Goal: Transaction & Acquisition: Obtain resource

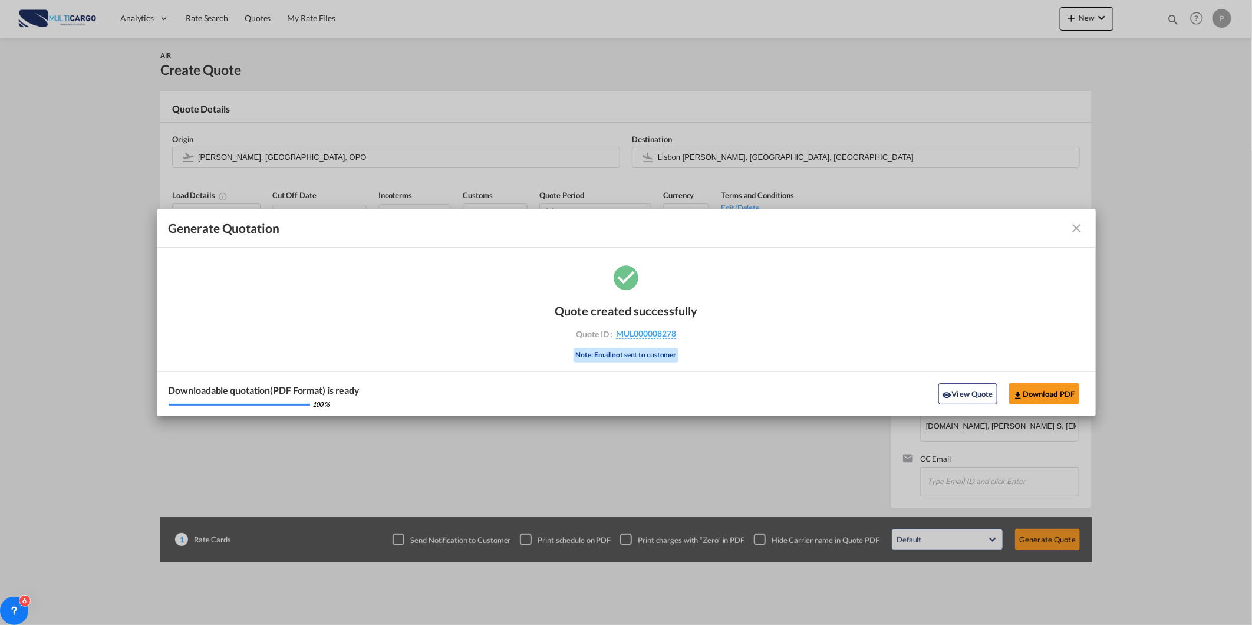
click at [1081, 236] on md-toolbar "Generate Quotation" at bounding box center [626, 228] width 939 height 39
click at [1077, 232] on md-icon "icon-close fg-AAA8AD cursor m-0" at bounding box center [1077, 228] width 14 height 14
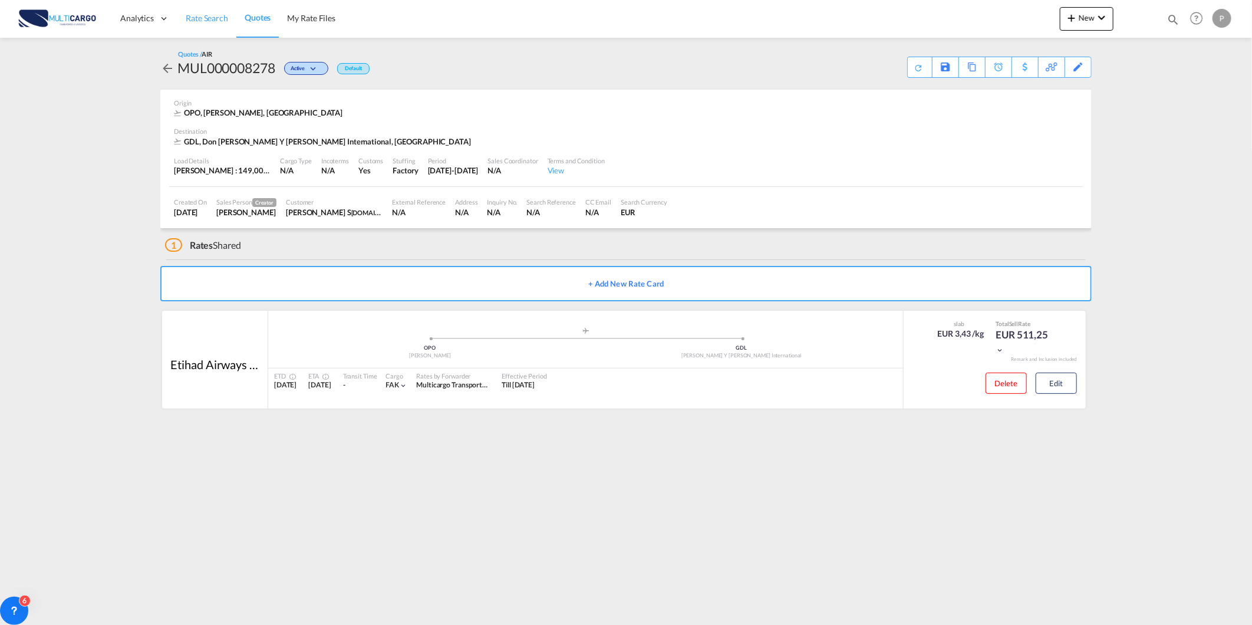
click at [190, 14] on span "Rate Search" at bounding box center [207, 18] width 42 height 10
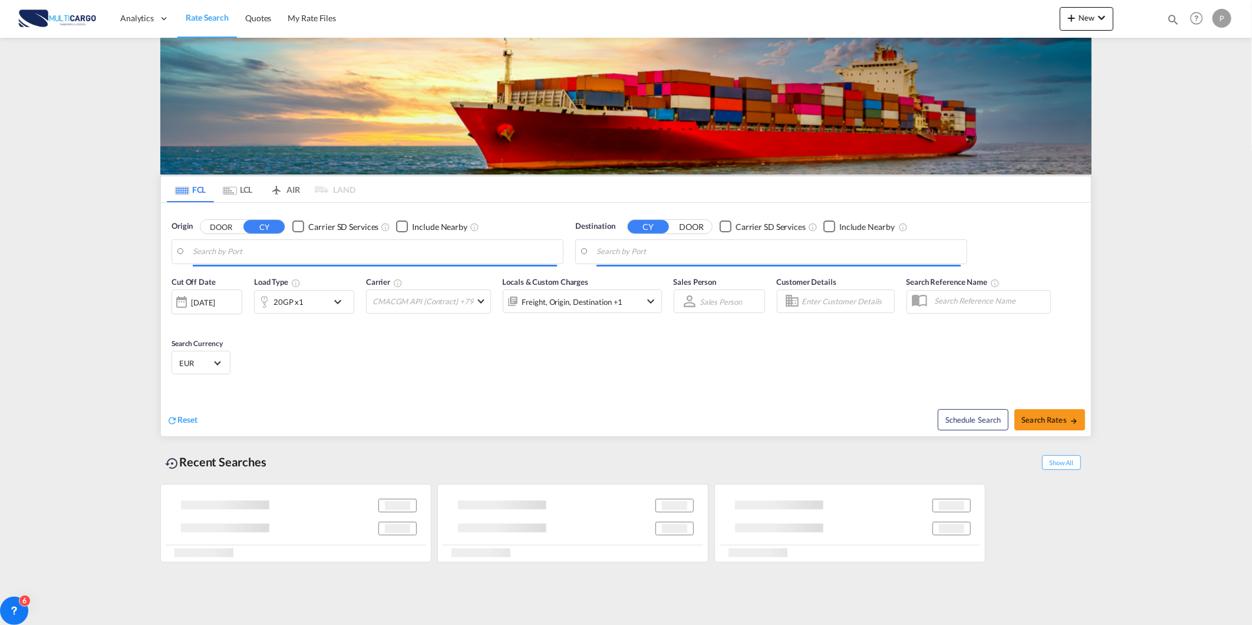
type input "[GEOGRAPHIC_DATA] ([GEOGRAPHIC_DATA]), PTLIS"
type input "[GEOGRAPHIC_DATA], BHBAH"
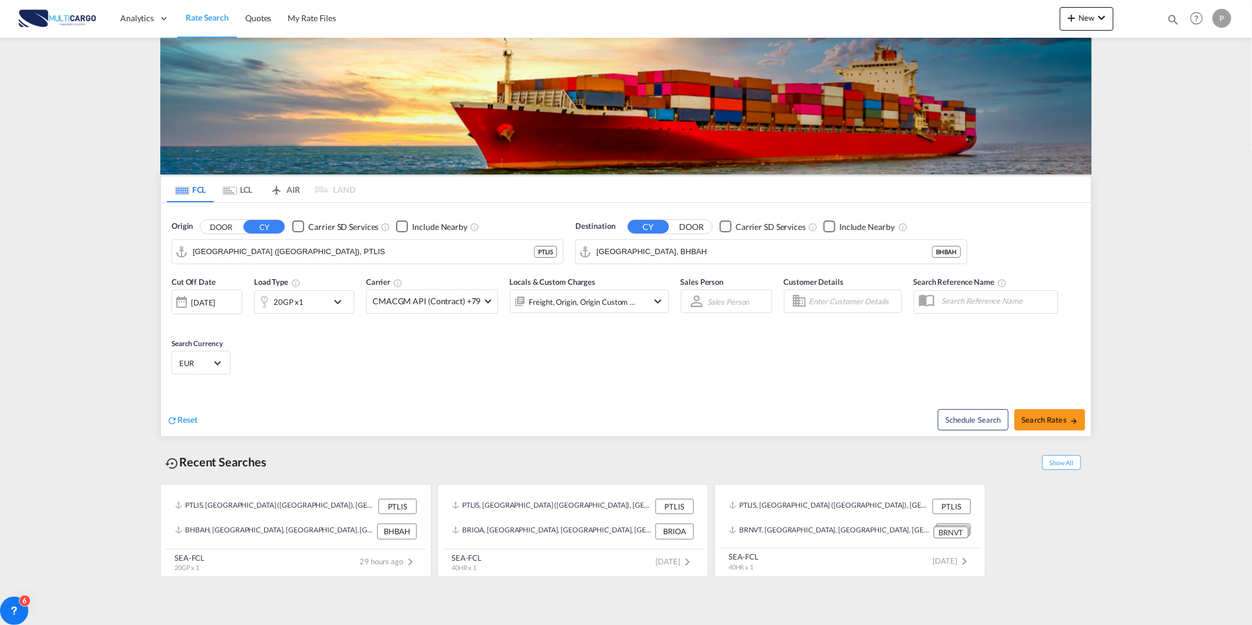
click at [197, 22] on span "Rate Search" at bounding box center [207, 18] width 43 height 12
click at [279, 260] on input "[GEOGRAPHIC_DATA] ([GEOGRAPHIC_DATA]), PTLIS" at bounding box center [375, 252] width 364 height 18
click at [264, 282] on div "Leix oes Portugal PTLEI" at bounding box center [284, 284] width 224 height 35
type input "Leixoes, PTLEI"
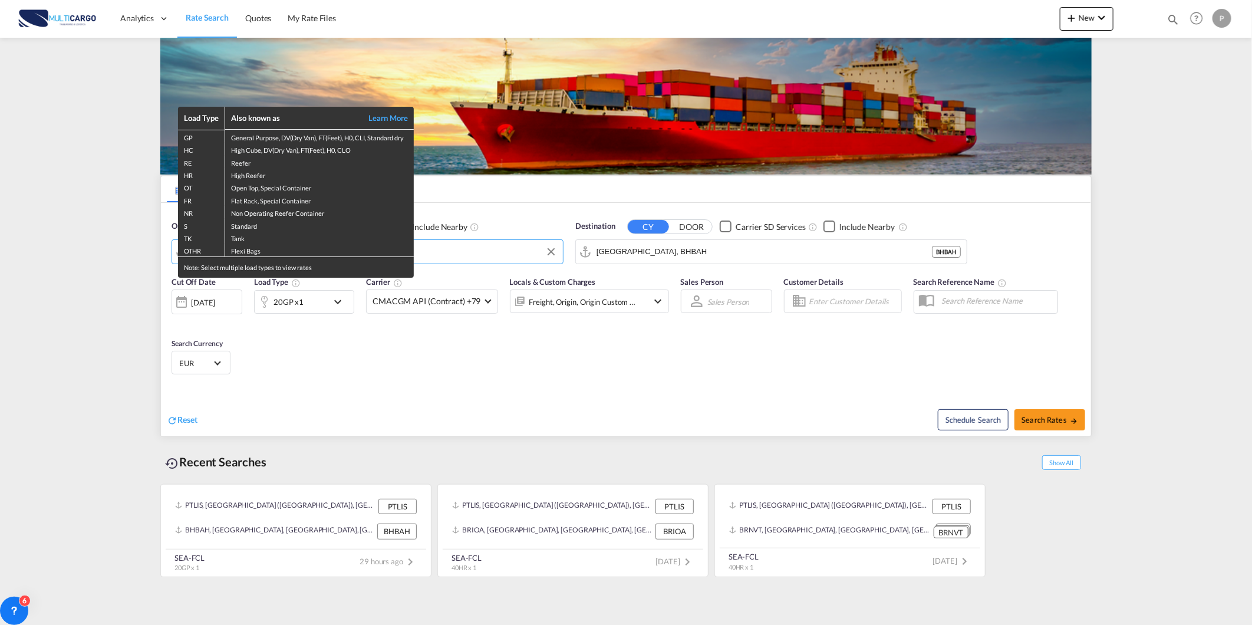
click at [686, 256] on div "Load Type Also known as Learn More GP General Purpose, DV(Dry Van), FT(Feet), H…" at bounding box center [626, 312] width 1252 height 625
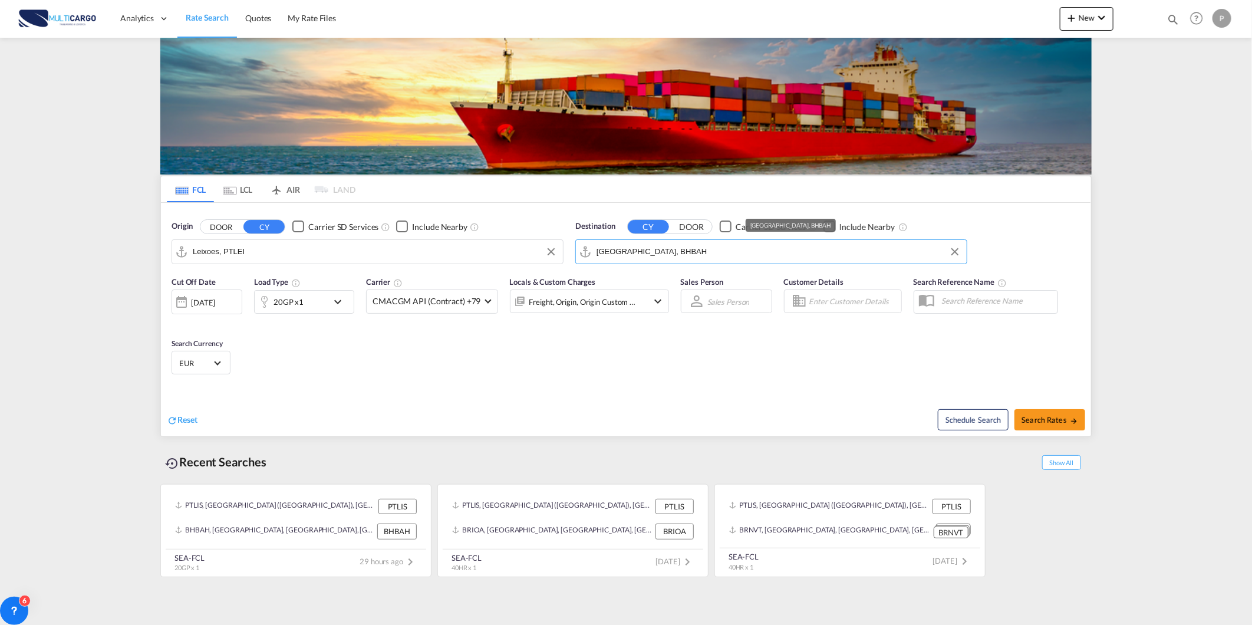
click at [682, 249] on input "[GEOGRAPHIC_DATA], BHBAH" at bounding box center [779, 252] width 364 height 18
drag, startPoint x: 651, startPoint y: 324, endPoint x: 643, endPoint y: 323, distance: 8.4
click at [650, 324] on div "Karach i [GEOGRAPHIC_DATA] PKKHI" at bounding box center [688, 319] width 224 height 35
type input "[GEOGRAPHIC_DATA], PKKHI"
click at [300, 309] on div "20GP x1" at bounding box center [289, 302] width 30 height 17
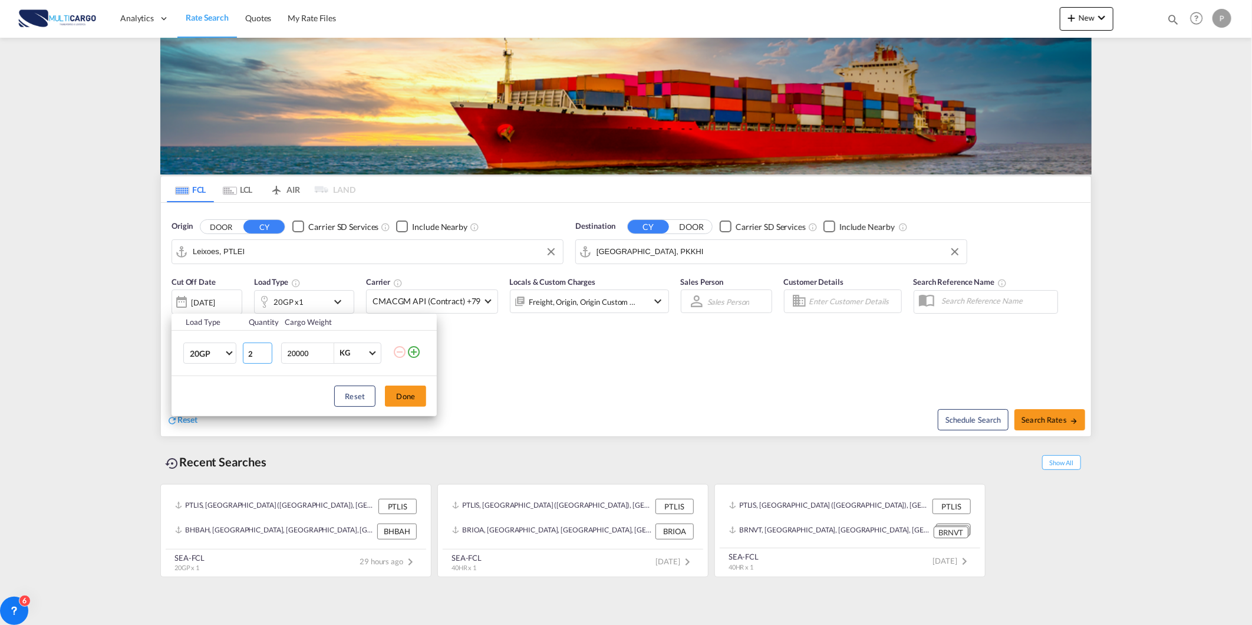
click at [267, 350] on input "2" at bounding box center [257, 353] width 29 height 21
click at [267, 350] on input "3" at bounding box center [257, 353] width 29 height 21
click at [267, 350] on input "4" at bounding box center [257, 353] width 29 height 21
type input "5"
click at [267, 350] on input "5" at bounding box center [257, 353] width 29 height 21
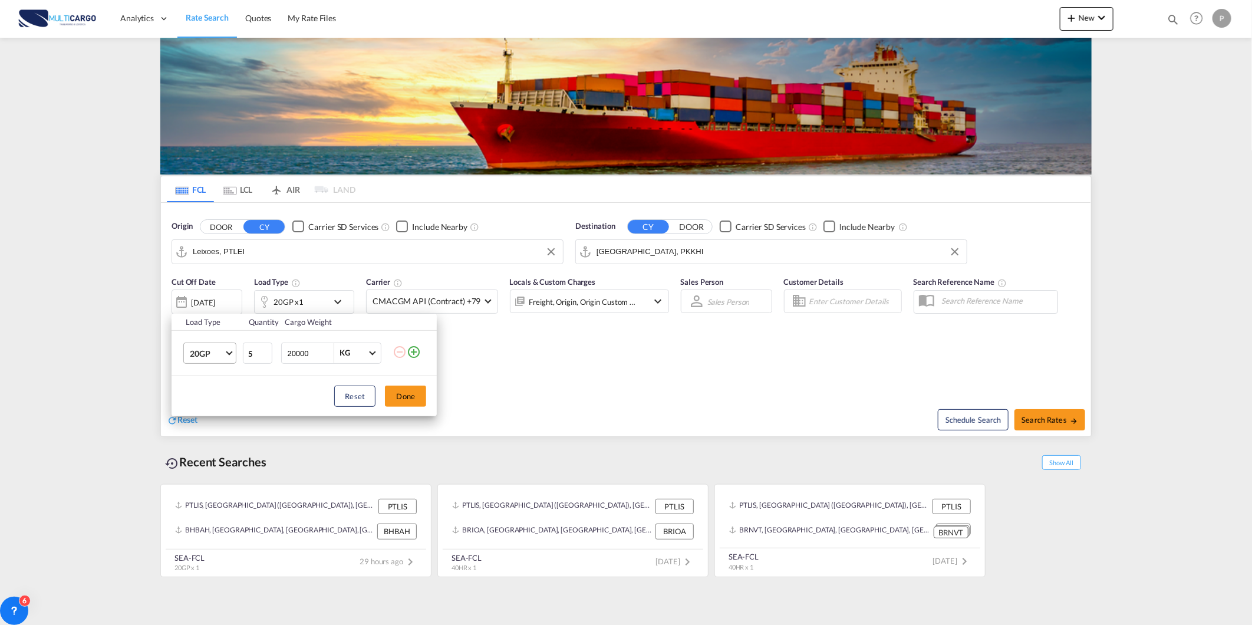
click at [223, 353] on span "20GP" at bounding box center [207, 354] width 34 height 12
drag, startPoint x: 212, startPoint y: 403, endPoint x: 376, endPoint y: 426, distance: 165.5
click at [218, 404] on md-option "40HC" at bounding box center [220, 410] width 80 height 28
click at [420, 399] on button "Done" at bounding box center [405, 396] width 41 height 21
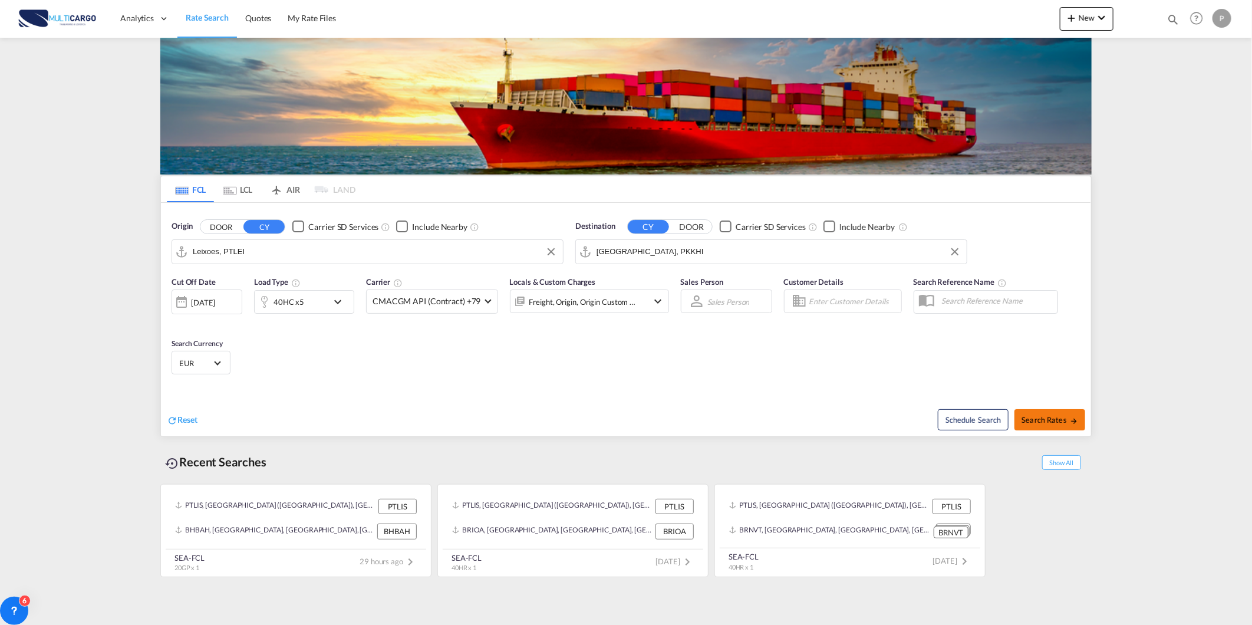
click at [1077, 412] on button "Search Rates" at bounding box center [1050, 419] width 71 height 21
type input "PTLEI to PKKHI / [DATE]"
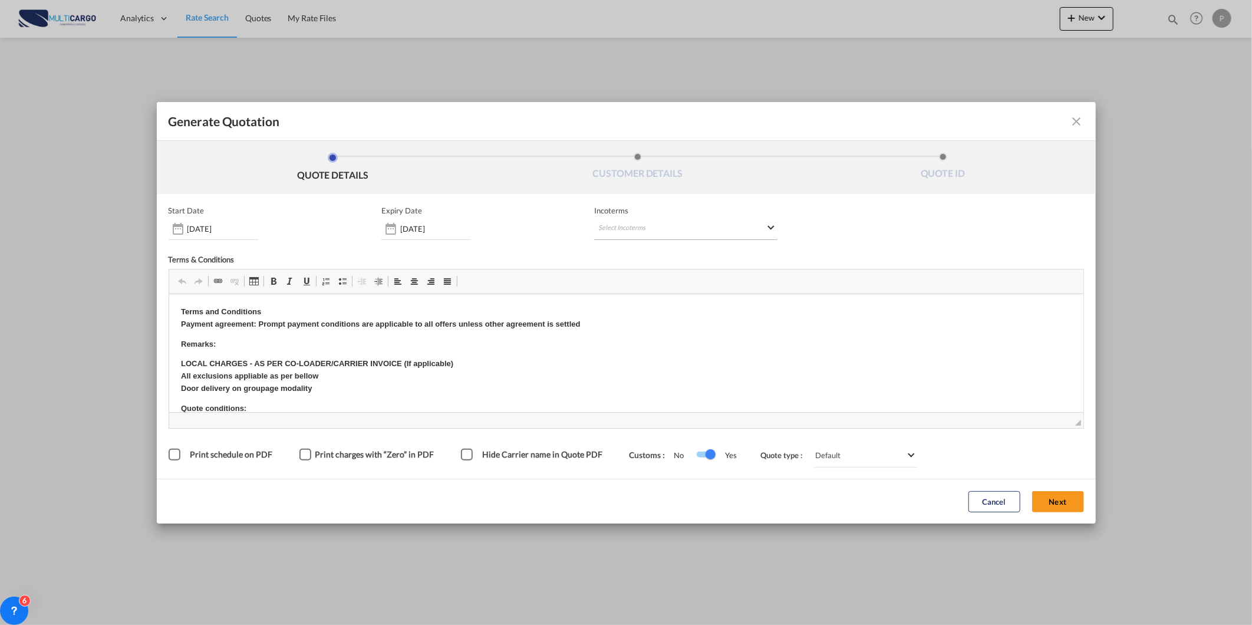
click at [650, 234] on md-select "Select Incoterms FCA - import Free Carrier FOB - import Free on Board DDP - exp…" at bounding box center [685, 229] width 183 height 21
click at [657, 249] on input "search" at bounding box center [655, 253] width 109 height 11
type input "exw"
click at [682, 267] on md-option "EXW - export Ex Works" at bounding box center [660, 279] width 131 height 28
click at [1065, 499] on button "Next" at bounding box center [1058, 501] width 52 height 21
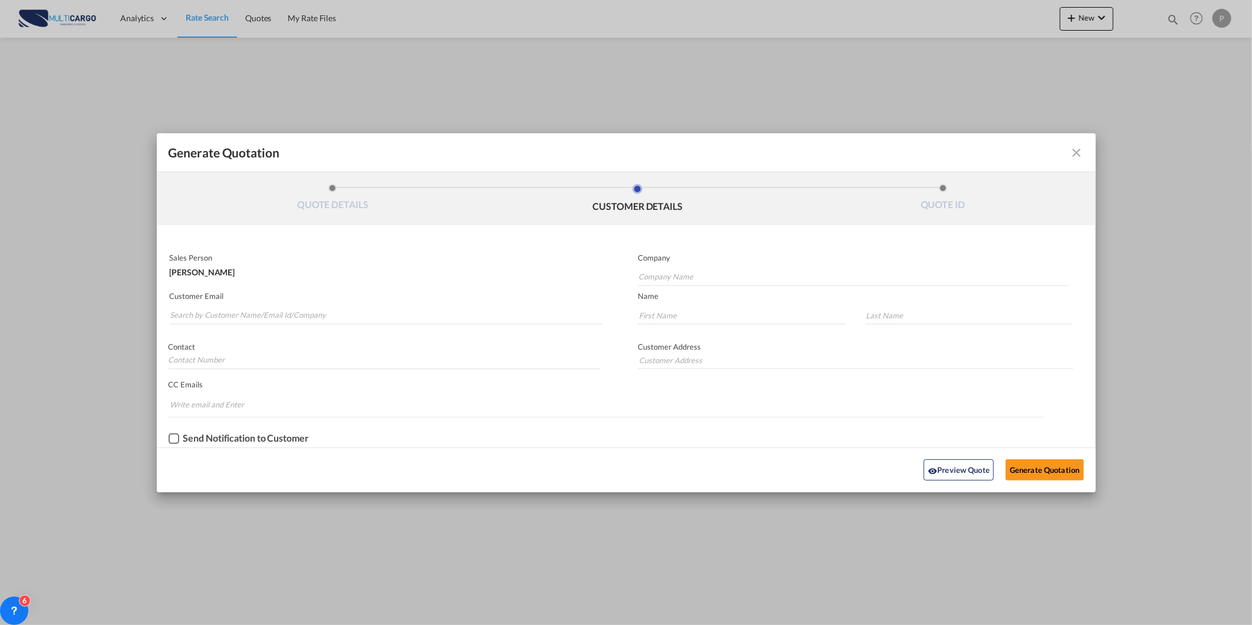
click at [241, 304] on md-autocomplete-wrap "Generate QuotationQUOTE ..." at bounding box center [386, 313] width 433 height 24
click at [232, 320] on input "Search by Customer Name/Email Id/Company" at bounding box center [386, 316] width 433 height 18
paste input "[EMAIL_ADDRESS][DOMAIN_NAME]"
type input "[EMAIL_ADDRESS][DOMAIN_NAME]"
click at [771, 278] on input "Company Name" at bounding box center [854, 277] width 430 height 18
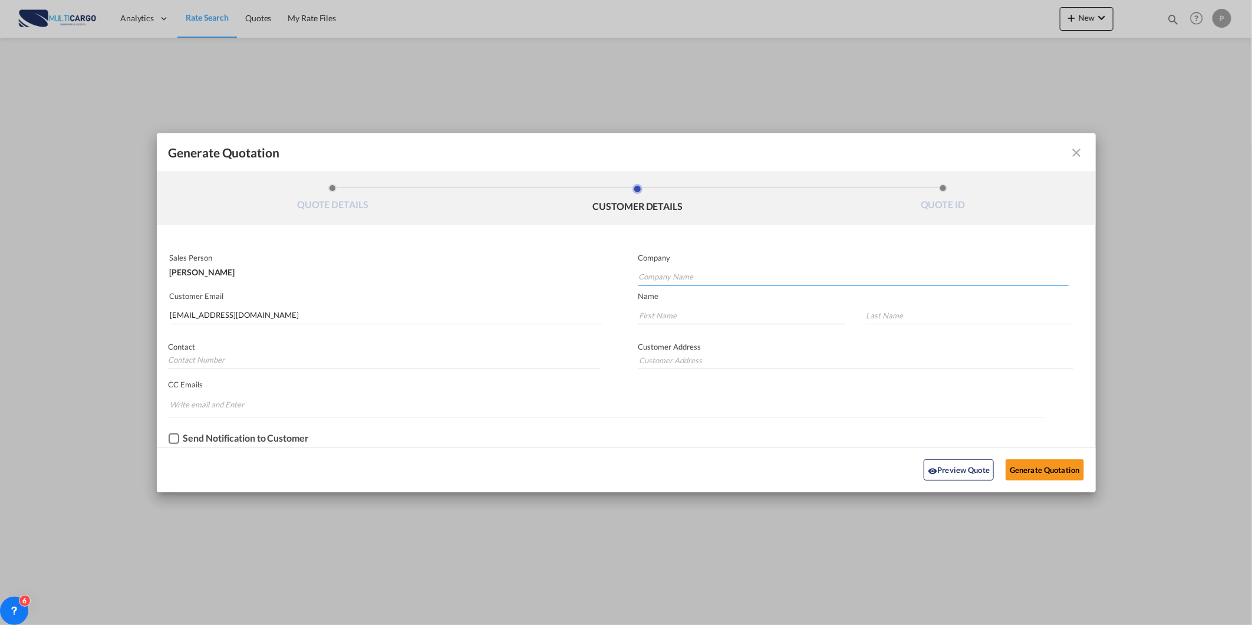
paste input "[EMAIL_ADDRESS][DOMAIN_NAME]"
type input "[EMAIL_ADDRESS][DOMAIN_NAME]"
click at [720, 317] on input "Generate QuotationQUOTE ..." at bounding box center [742, 316] width 208 height 18
paste input "[EMAIL_ADDRESS][DOMAIN_NAME]"
type input "[EMAIL_ADDRESS][DOMAIN_NAME]"
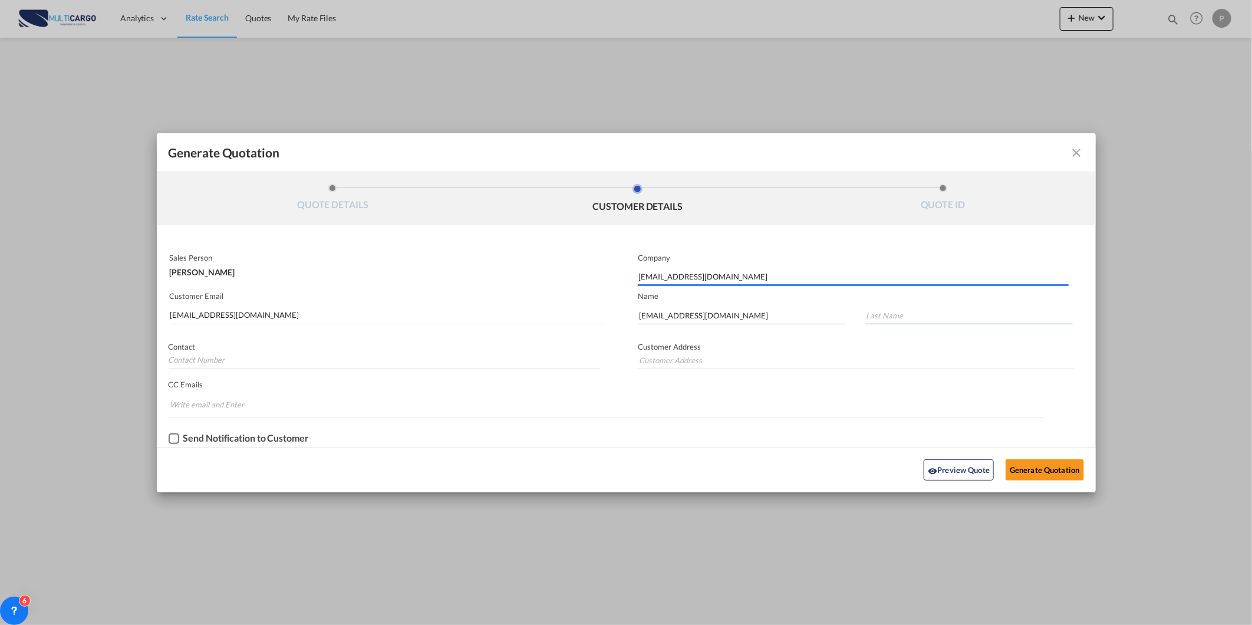
click at [915, 315] on input "Generate QuotationQUOTE ..." at bounding box center [970, 316] width 208 height 18
paste input "[EMAIL_ADDRESS][DOMAIN_NAME]"
type input "[EMAIL_ADDRESS][DOMAIN_NAME]"
click at [1066, 466] on button "Generate Quotation" at bounding box center [1045, 469] width 78 height 21
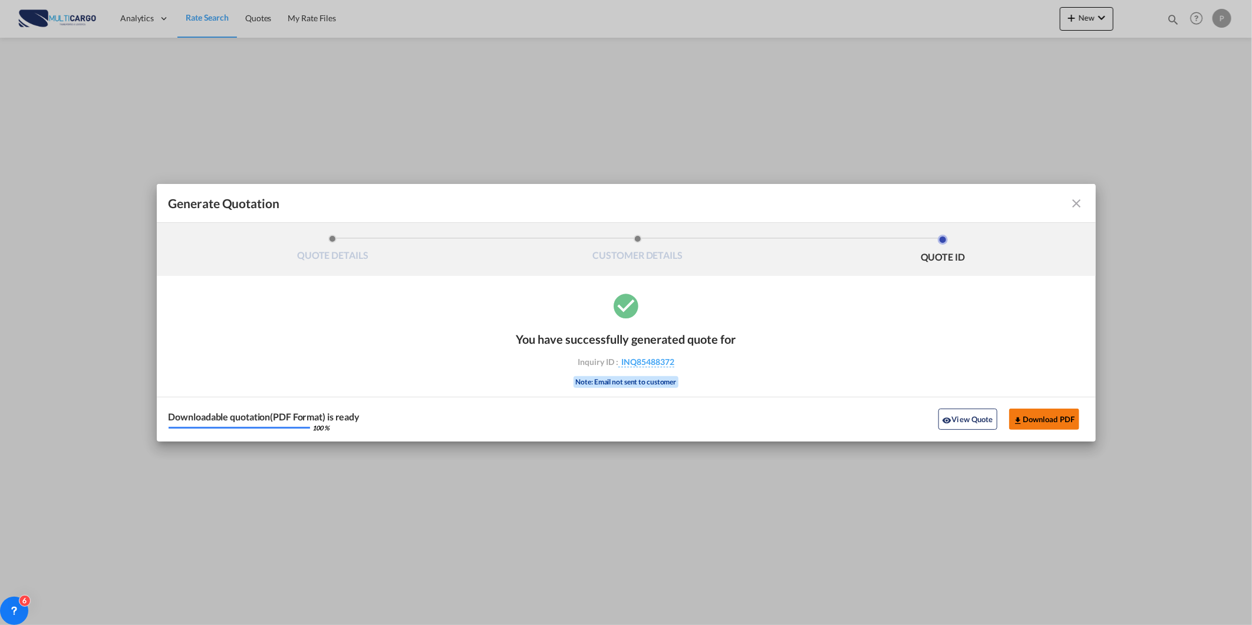
click at [1022, 420] on md-icon "icon-download" at bounding box center [1018, 420] width 9 height 9
click at [1078, 203] on md-icon "icon-close fg-AAA8AD cursor m-0" at bounding box center [1077, 203] width 14 height 14
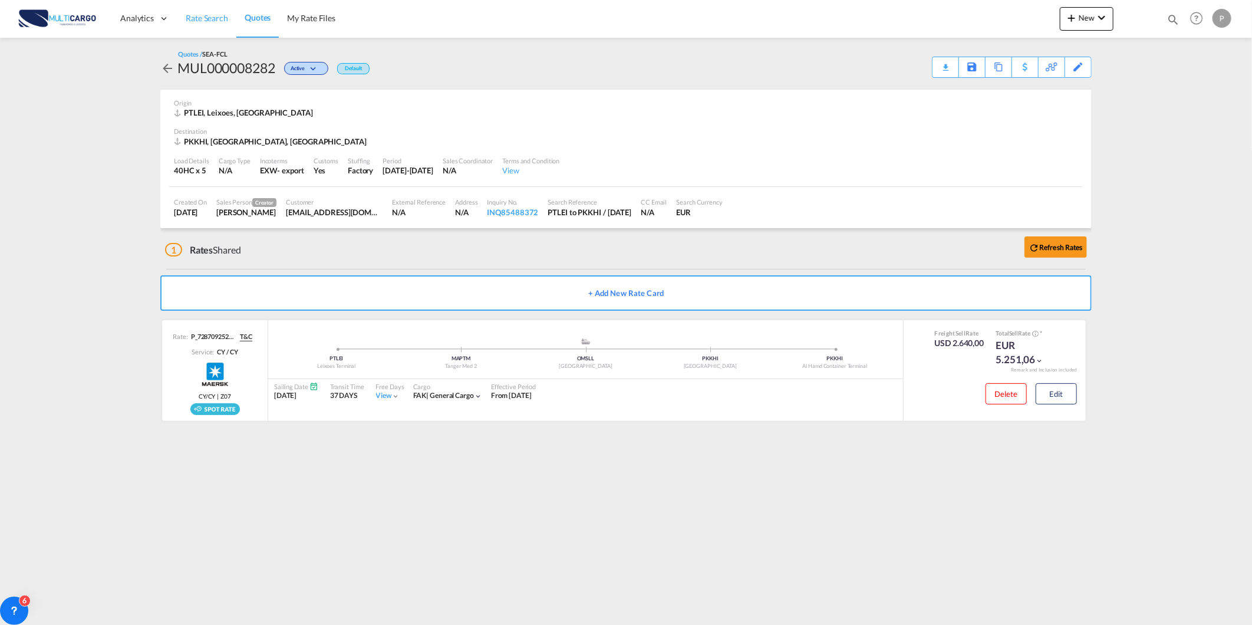
click at [200, 21] on span "Rate Search" at bounding box center [207, 18] width 42 height 10
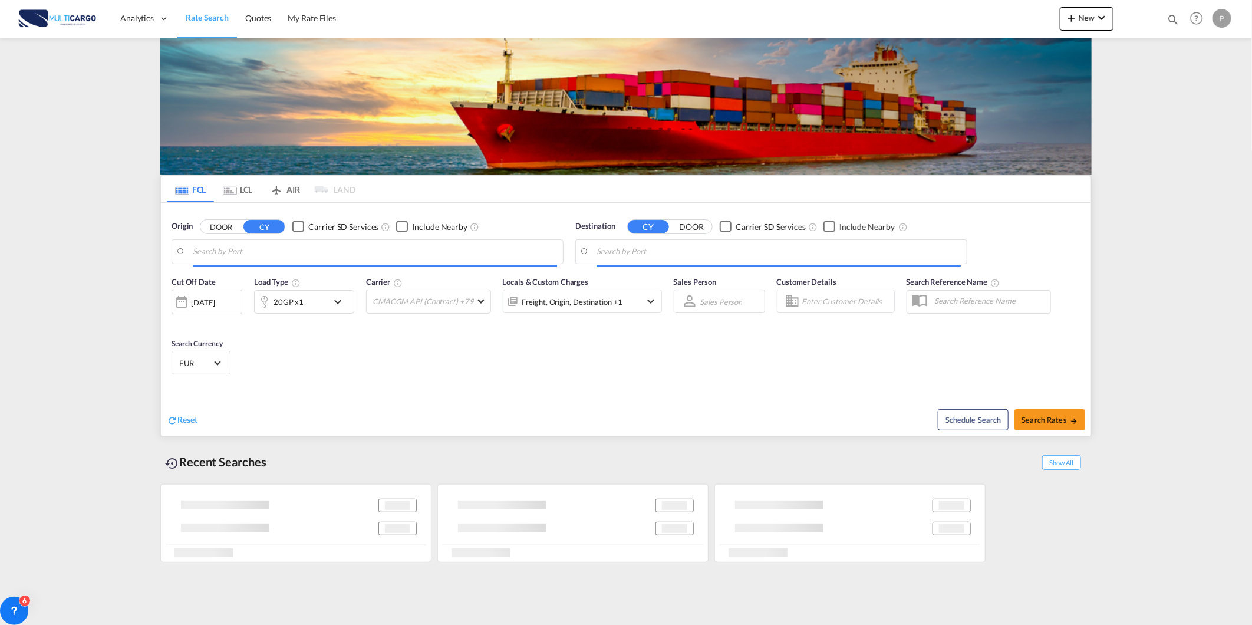
type input "Leixoes, PTLEI"
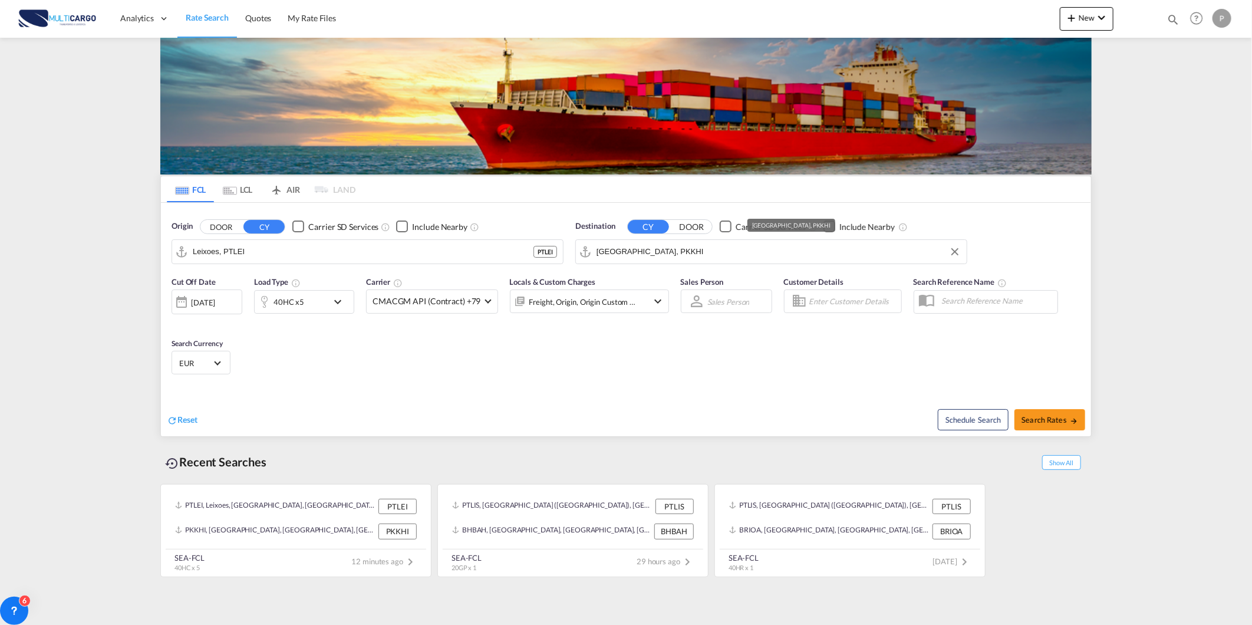
click at [700, 246] on input "[GEOGRAPHIC_DATA], PKKHI" at bounding box center [779, 252] width 364 height 18
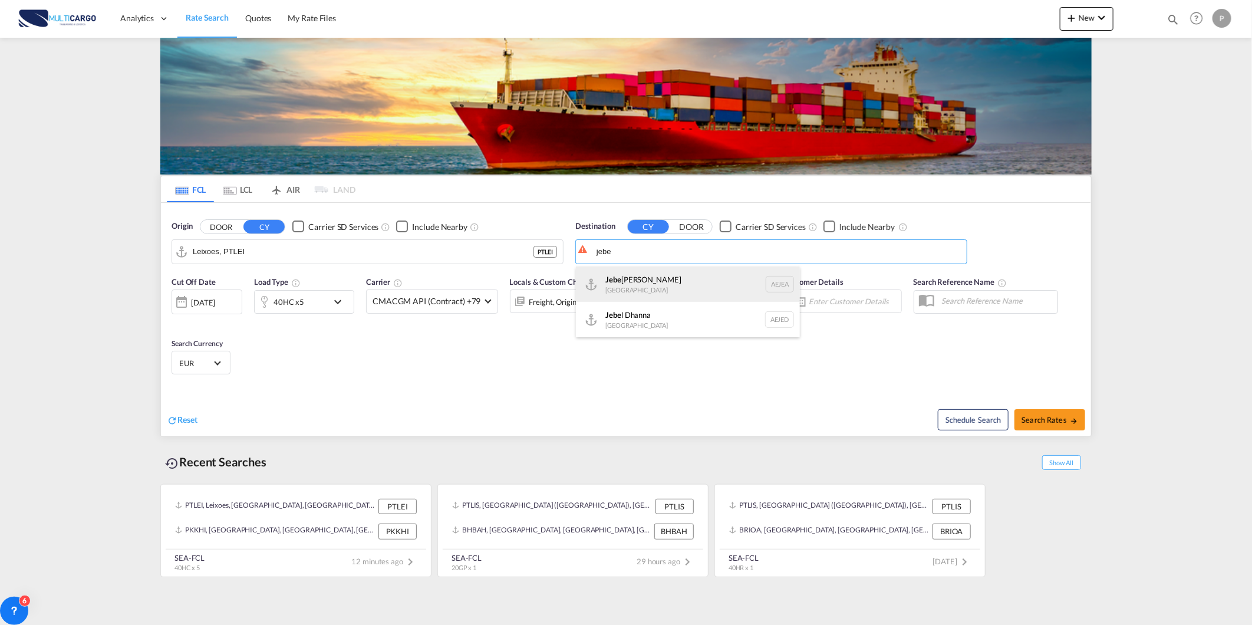
click at [708, 299] on div "Jebe l Ali [GEOGRAPHIC_DATA] [GEOGRAPHIC_DATA]" at bounding box center [688, 284] width 224 height 35
type input "[GEOGRAPHIC_DATA], [GEOGRAPHIC_DATA]"
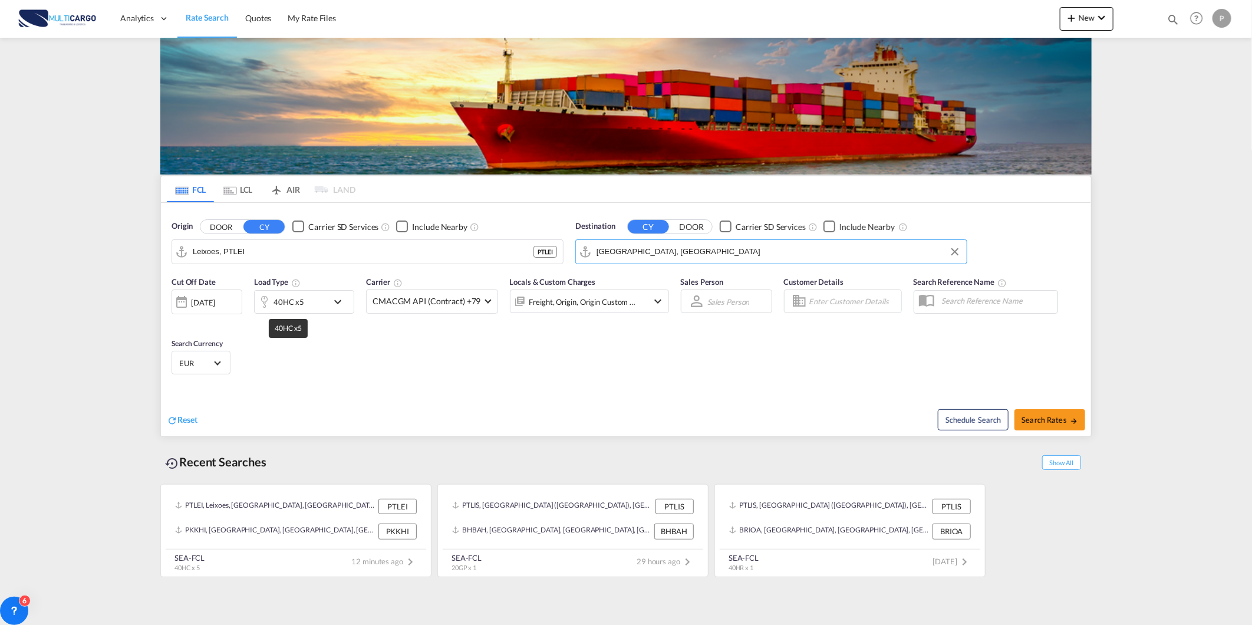
click at [292, 309] on div "40HC x5" at bounding box center [289, 302] width 31 height 17
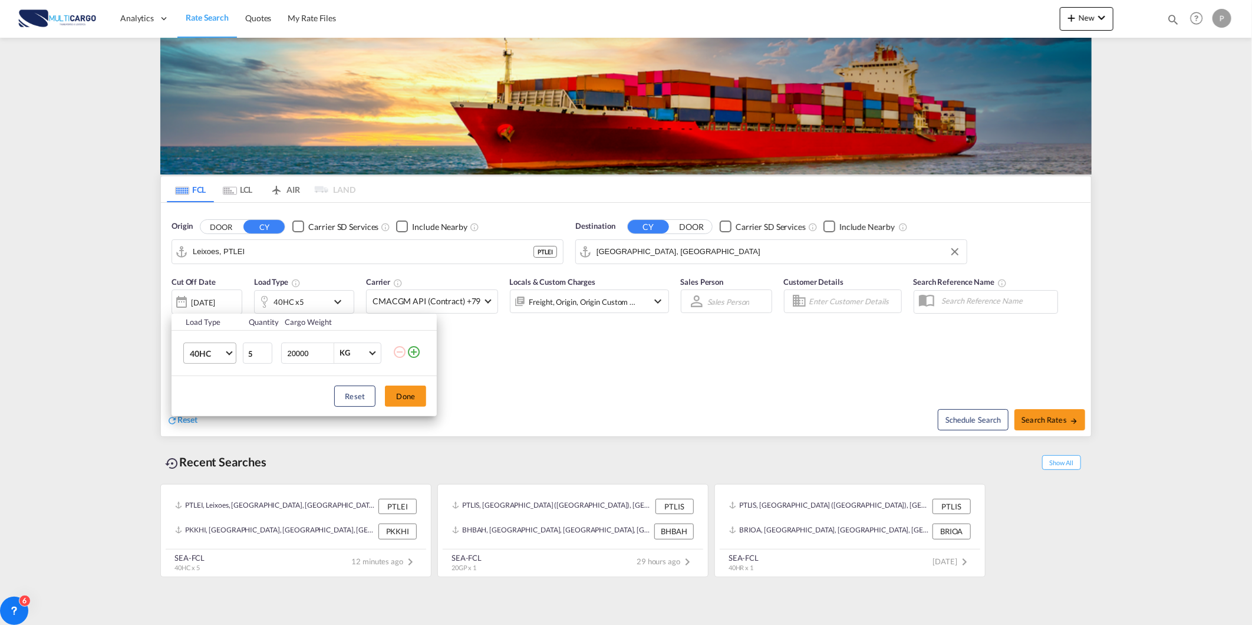
click at [218, 351] on span "40HC" at bounding box center [207, 354] width 34 height 12
click at [224, 327] on md-option "40GP" at bounding box center [220, 325] width 80 height 28
drag, startPoint x: 256, startPoint y: 352, endPoint x: 164, endPoint y: 367, distance: 93.2
click at [186, 360] on tr "40GP 5 20000 KG KG" at bounding box center [304, 353] width 265 height 45
type input "1"
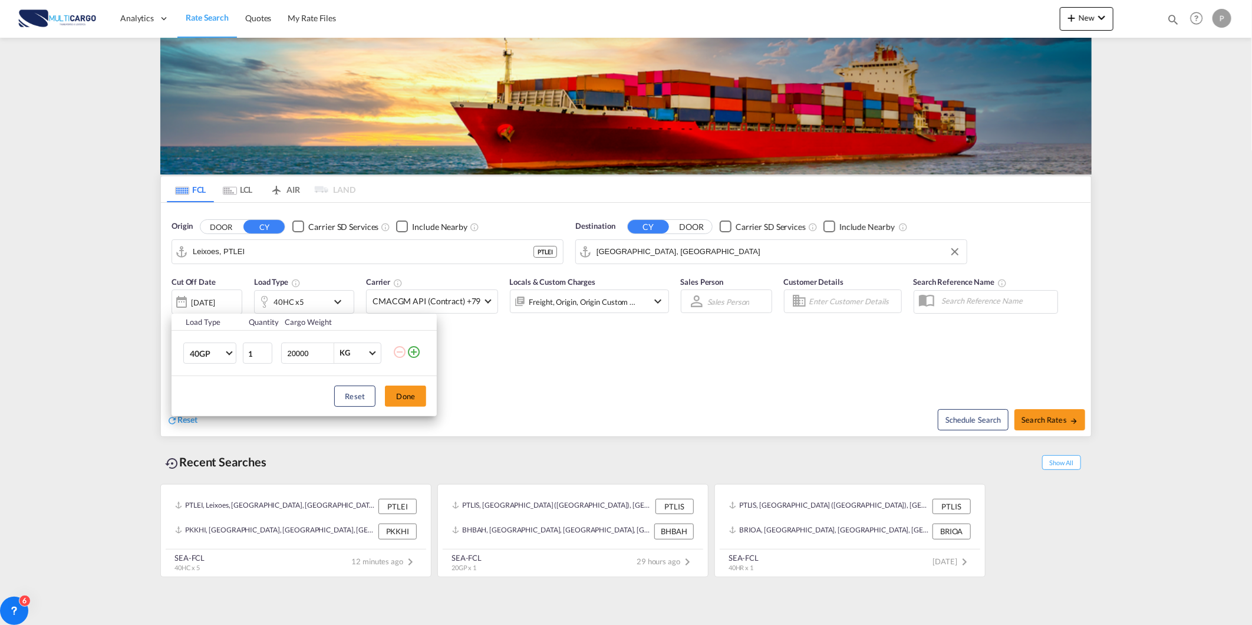
click at [406, 390] on button "Done" at bounding box center [405, 396] width 41 height 21
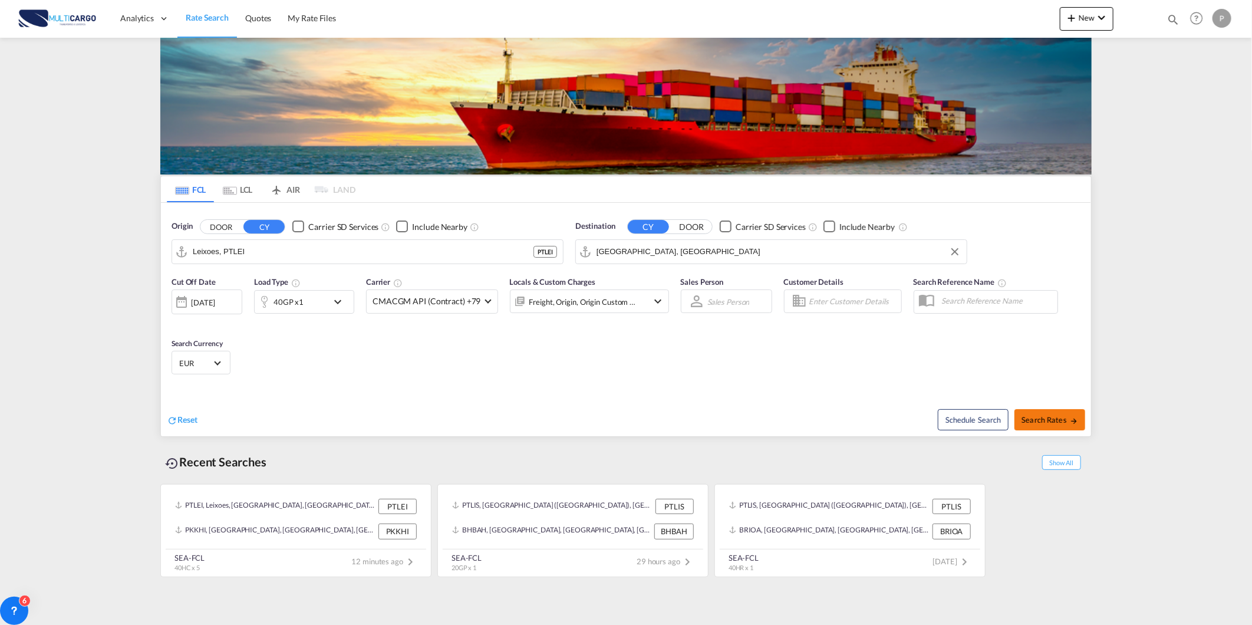
click at [1040, 419] on span "Search Rates" at bounding box center [1050, 419] width 57 height 9
type input "PTLEI to AEJEA / [DATE]"
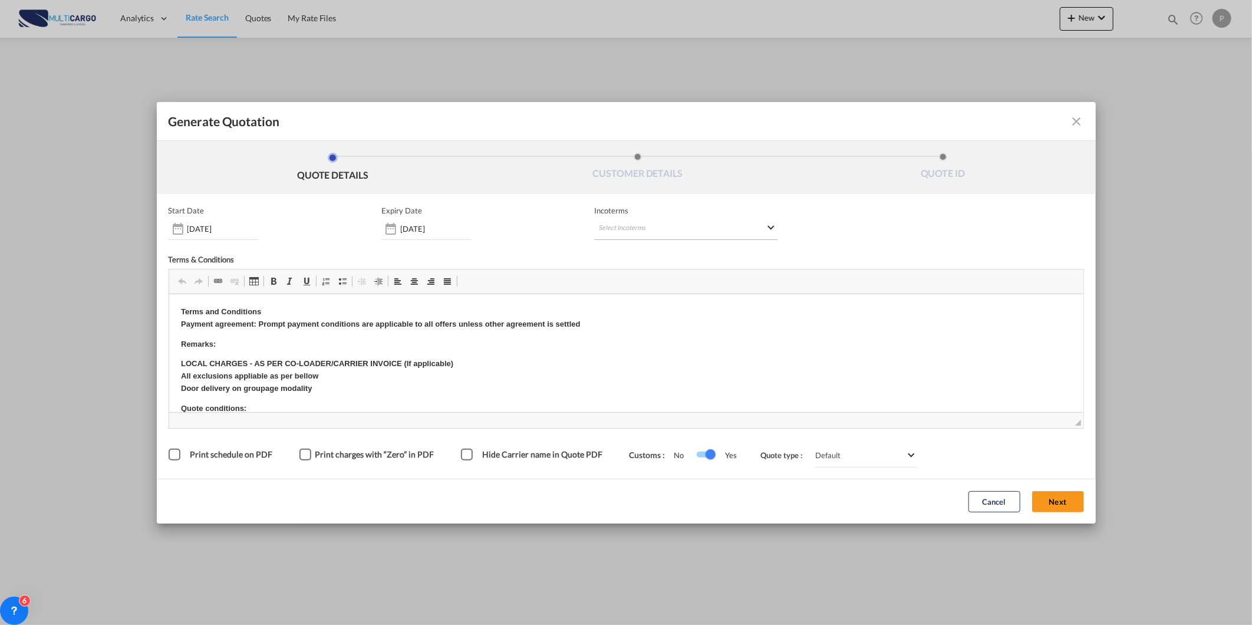
click at [594, 220] on md-select "Select Incoterms FCA - import Free Carrier FOB - import Free on Board DDP - exp…" at bounding box center [685, 229] width 183 height 21
click at [621, 246] on div at bounding box center [660, 253] width 126 height 18
drag, startPoint x: 621, startPoint y: 252, endPoint x: 621, endPoint y: 273, distance: 20.6
click at [621, 273] on md-content "FCA - import Free Carrier FOB - import Free on Board DDP - export Delivery Duty…" at bounding box center [660, 329] width 131 height 177
type input "exw"
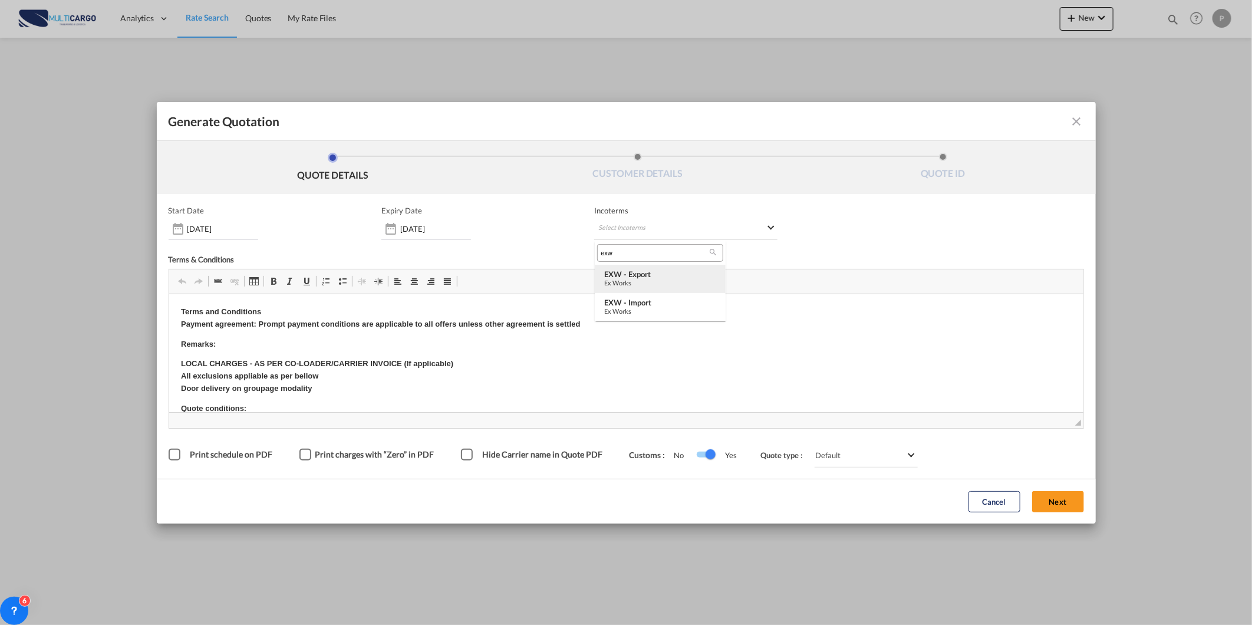
click at [669, 274] on div "EXW - export" at bounding box center [660, 273] width 112 height 9
click at [1038, 498] on button "Next" at bounding box center [1058, 501] width 52 height 21
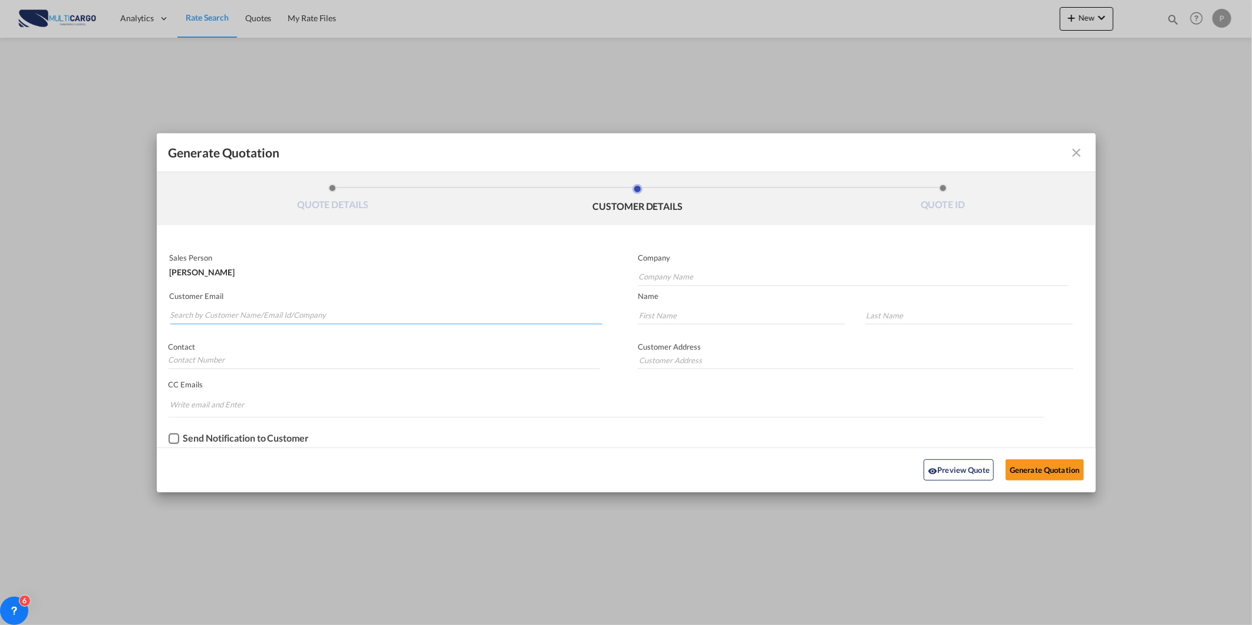
click at [233, 315] on input "Search by Customer Name/Email Id/Company" at bounding box center [386, 316] width 433 height 18
paste input "[EMAIL_ADDRESS][DOMAIN_NAME]"
type input "[EMAIL_ADDRESS][DOMAIN_NAME]"
click at [326, 326] on div "SHUHAIB S [EMAIL_ADDRESS][DOMAIN_NAME] null" at bounding box center [386, 340] width 433 height 32
type input "AVIALOGIX"
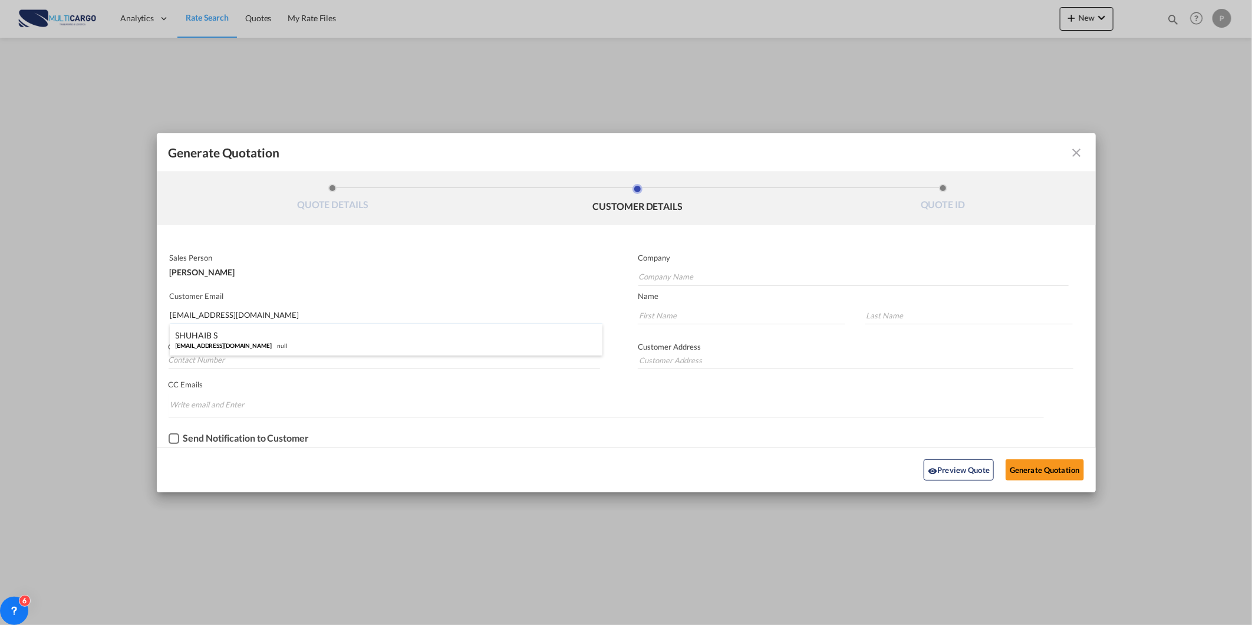
type input "SHUHAIB"
type input "S"
click at [1030, 469] on button "Generate Quotation" at bounding box center [1045, 469] width 78 height 21
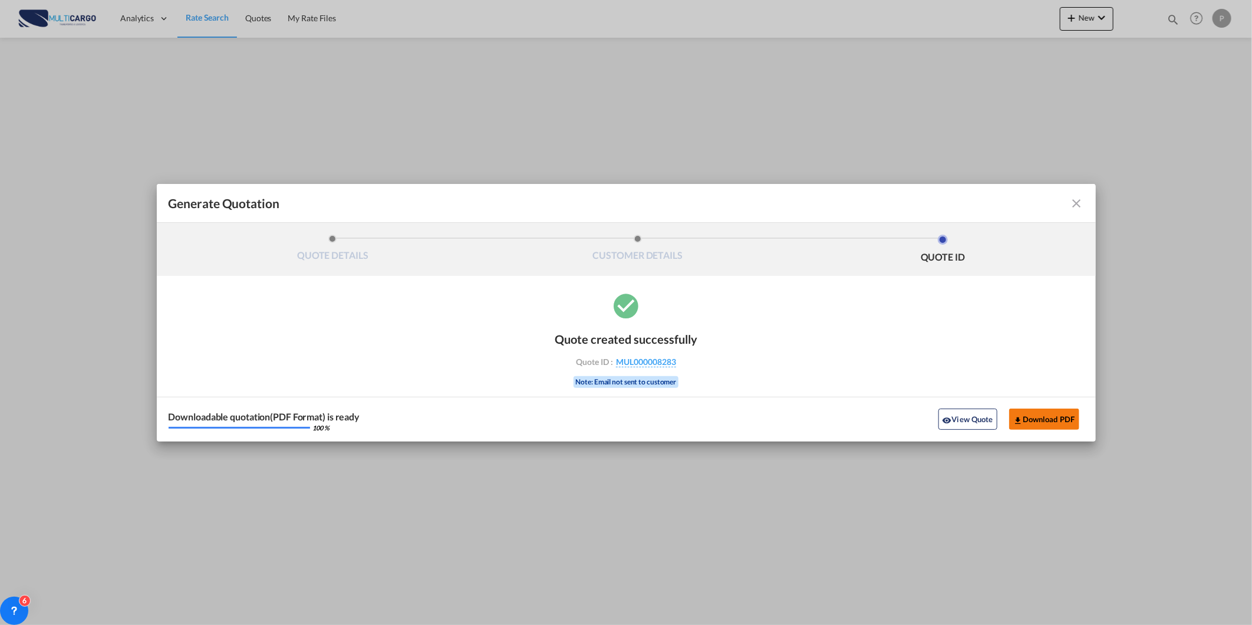
click at [1071, 417] on button "Download PDF" at bounding box center [1044, 419] width 70 height 21
click at [1076, 200] on md-icon "icon-close fg-AAA8AD cursor m-0" at bounding box center [1077, 203] width 14 height 14
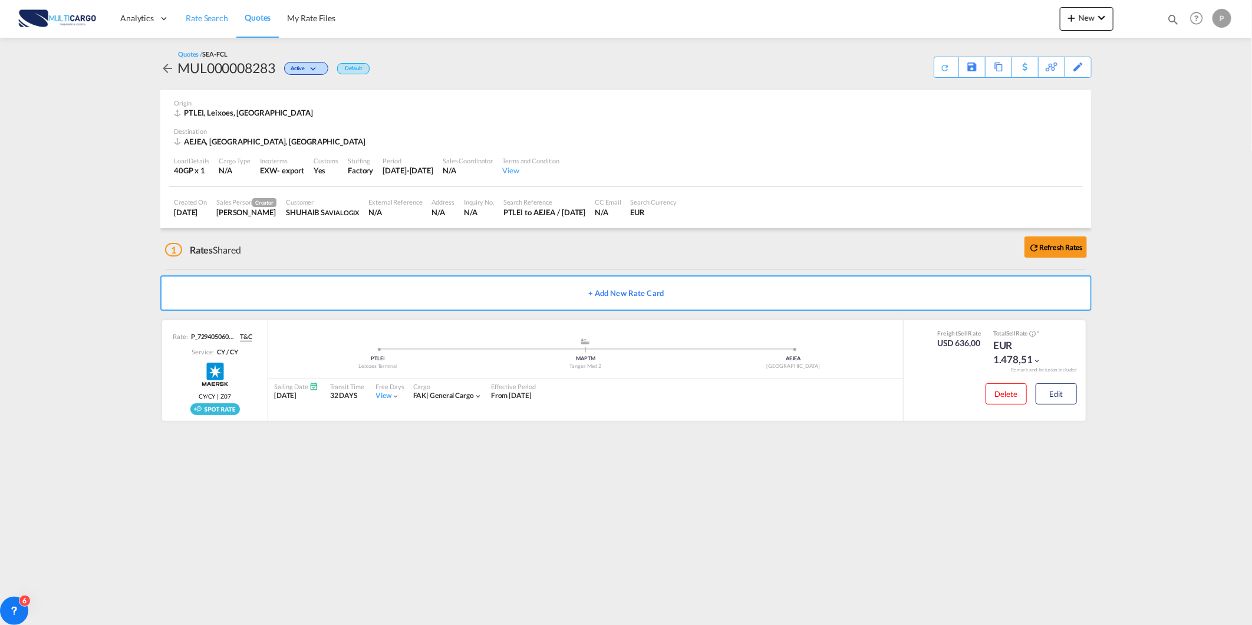
click at [196, 30] on link "Rate Search" at bounding box center [206, 18] width 59 height 38
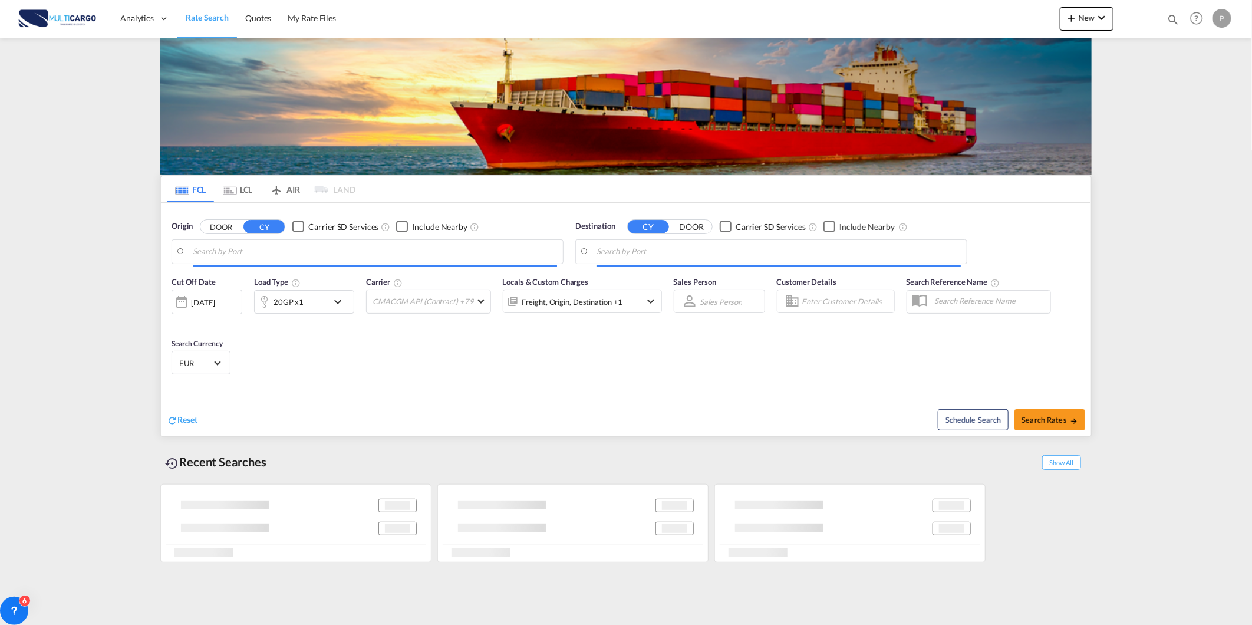
click at [261, 256] on body "Analytics Reports Dashboard Rate Search Quotes My Rate Files Analytics" at bounding box center [626, 312] width 1252 height 625
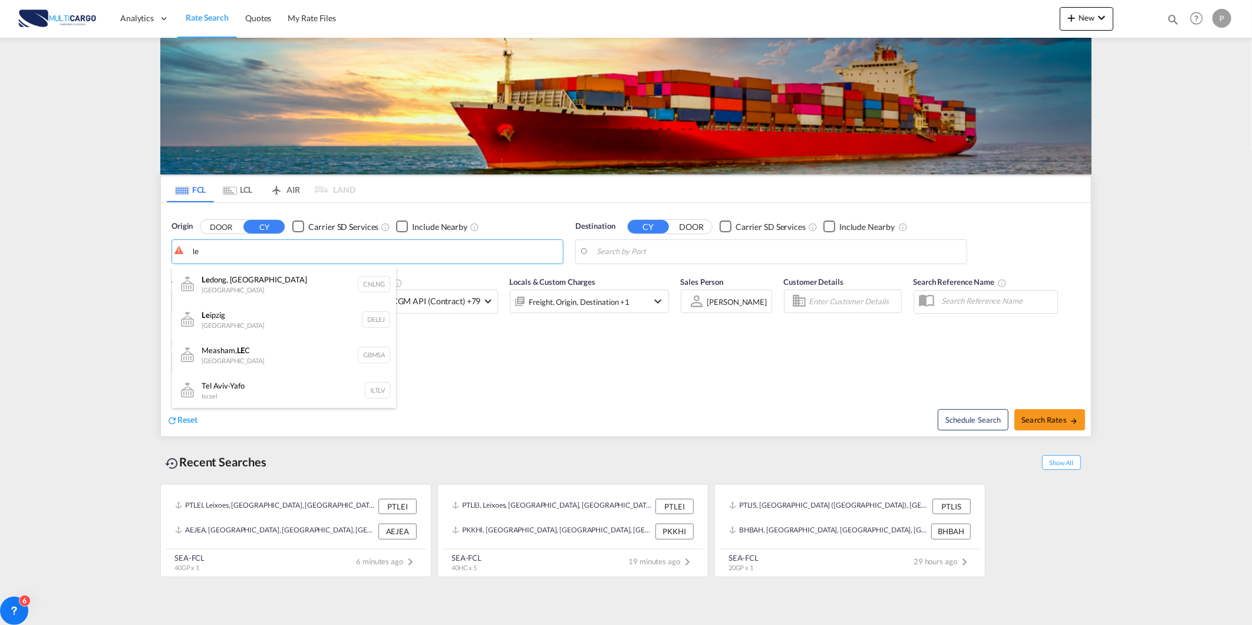
type input "l"
click at [215, 254] on body "Analytics Reports Dashboard Rate Search Quotes My Rate Files Analytics" at bounding box center [626, 312] width 1252 height 625
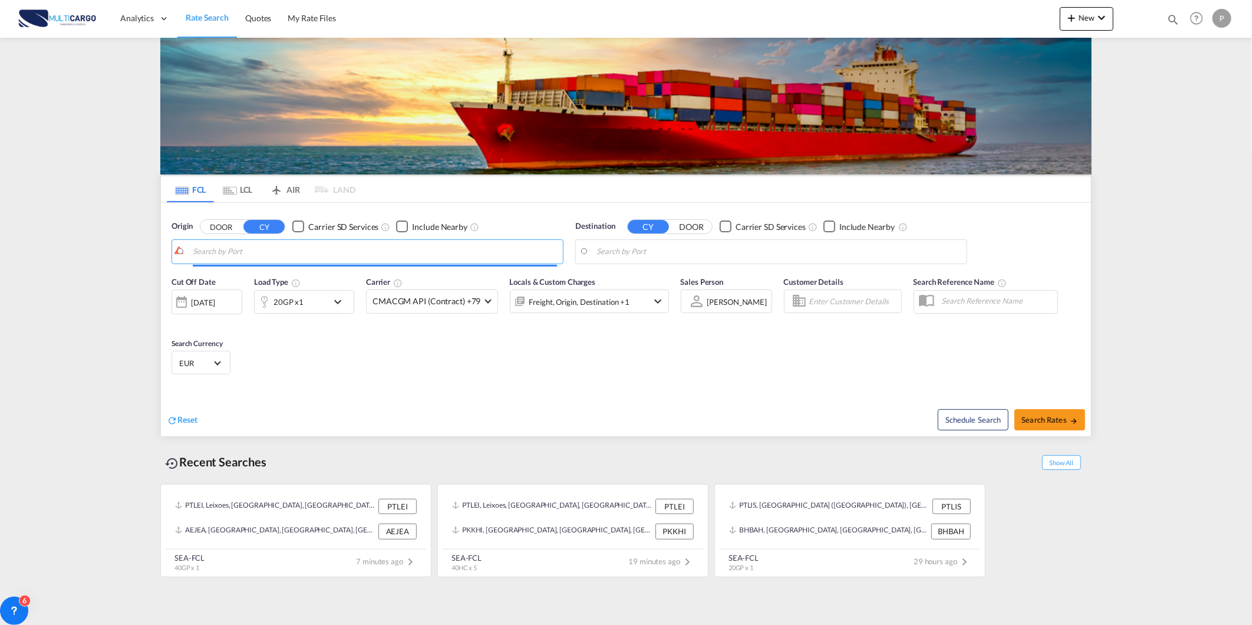
drag, startPoint x: 215, startPoint y: 254, endPoint x: 275, endPoint y: 257, distance: 60.2
click at [269, 249] on body "Analytics Reports Dashboard Rate Search Quotes My Rate Files Analytics" at bounding box center [626, 312] width 1252 height 625
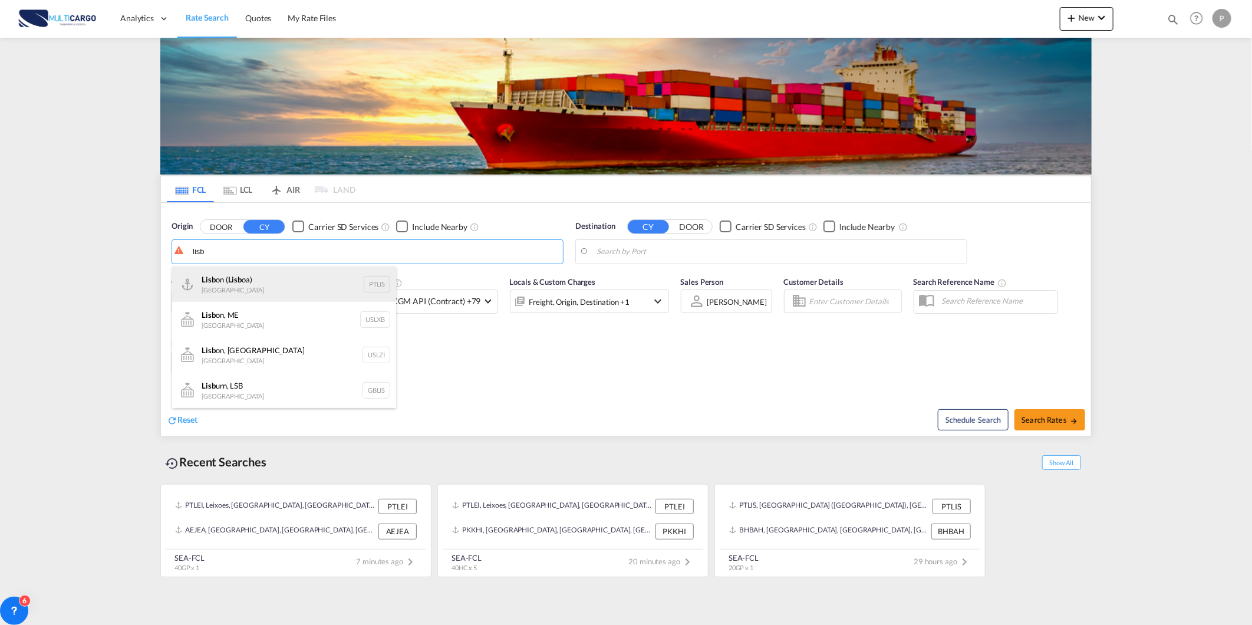
click at [257, 297] on div "Lisb on ( Lisb oa) Portugal PTLIS" at bounding box center [284, 284] width 224 height 35
click at [676, 246] on body "Analytics Reports Dashboard Rate Search Quotes My Rate Files Analytics" at bounding box center [626, 312] width 1252 height 625
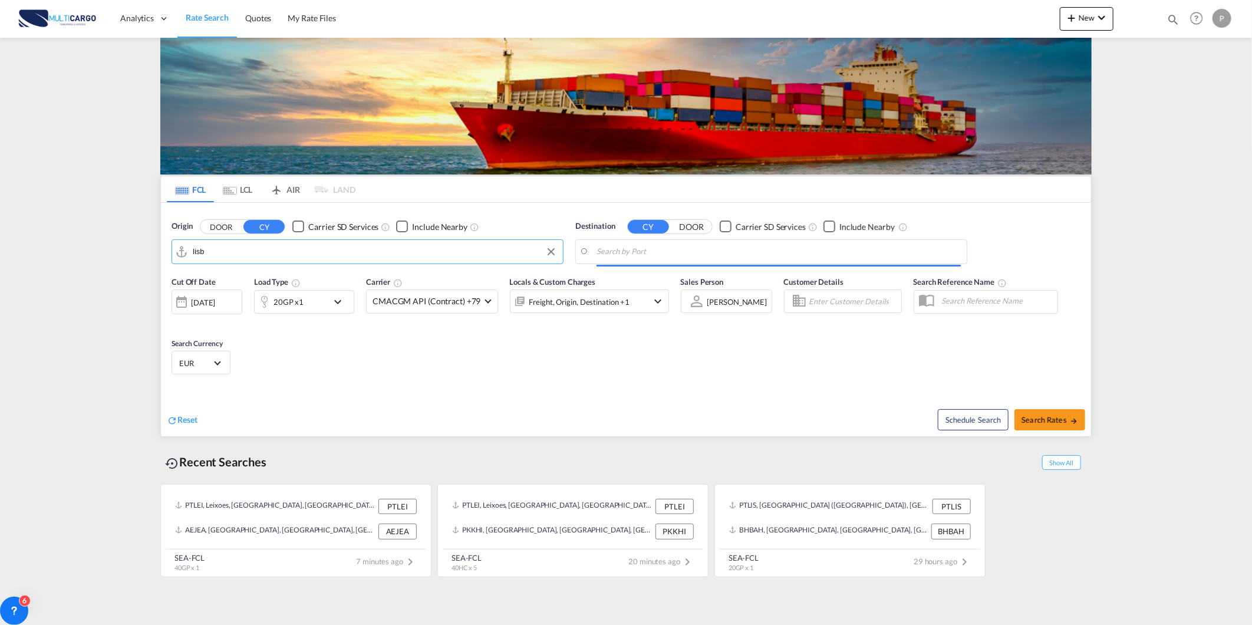
type input "[GEOGRAPHIC_DATA] ([GEOGRAPHIC_DATA]), PTLIS"
click at [663, 277] on div "Amba rli [GEOGRAPHIC_DATA] TRAMB" at bounding box center [688, 284] width 224 height 35
type input "Ambarli, TRAMB"
click at [315, 290] on div "20GP x1" at bounding box center [291, 302] width 73 height 24
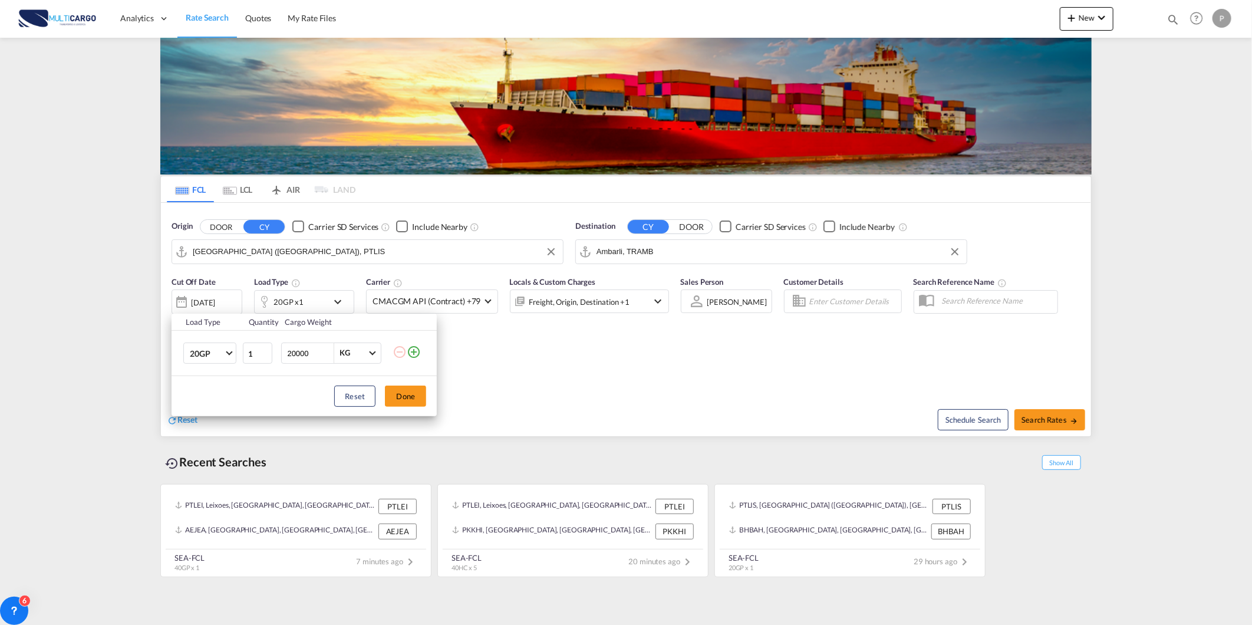
click at [184, 364] on td "20GP 20GP 40GP 40HC 45HC 20RE 40RE 40HR 20OT 40OT 20FR 40FR 40NR 20NR 45S 20TK …" at bounding box center [207, 353] width 70 height 45
click at [190, 361] on md-select-value "20GP" at bounding box center [212, 353] width 47 height 20
click at [214, 402] on md-option "40HC" at bounding box center [220, 410] width 80 height 28
click at [399, 394] on button "Done" at bounding box center [405, 396] width 41 height 21
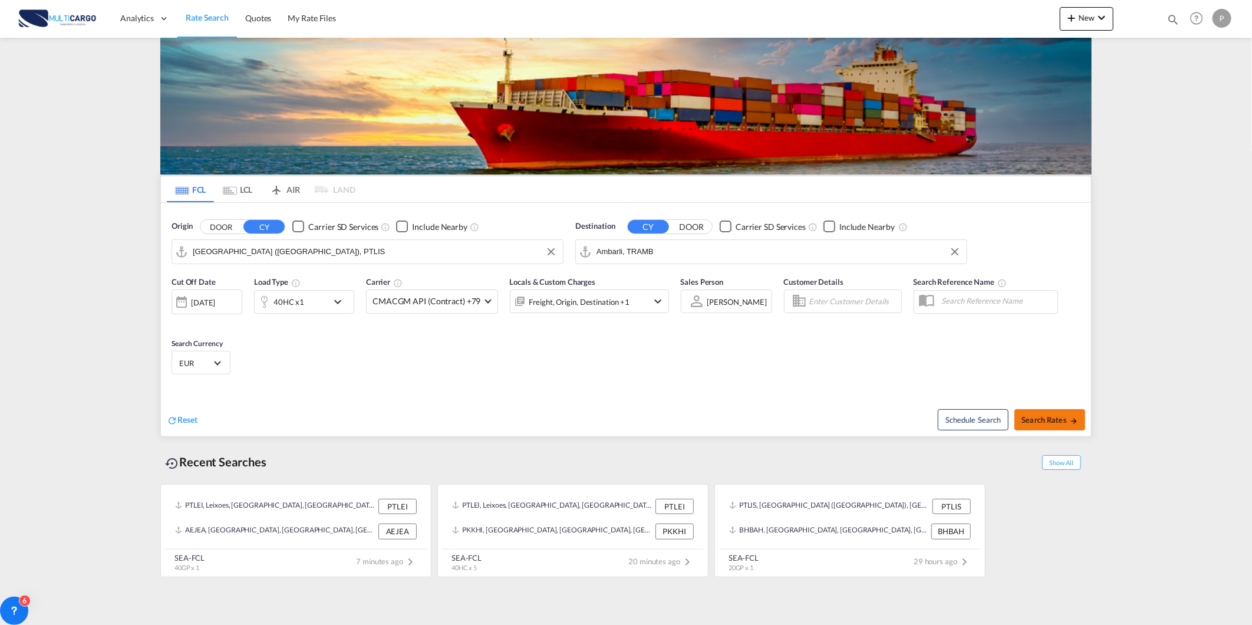
click at [1030, 413] on button "Search Rates" at bounding box center [1050, 419] width 71 height 21
type input "PTLIS to TRAMB / [DATE]"
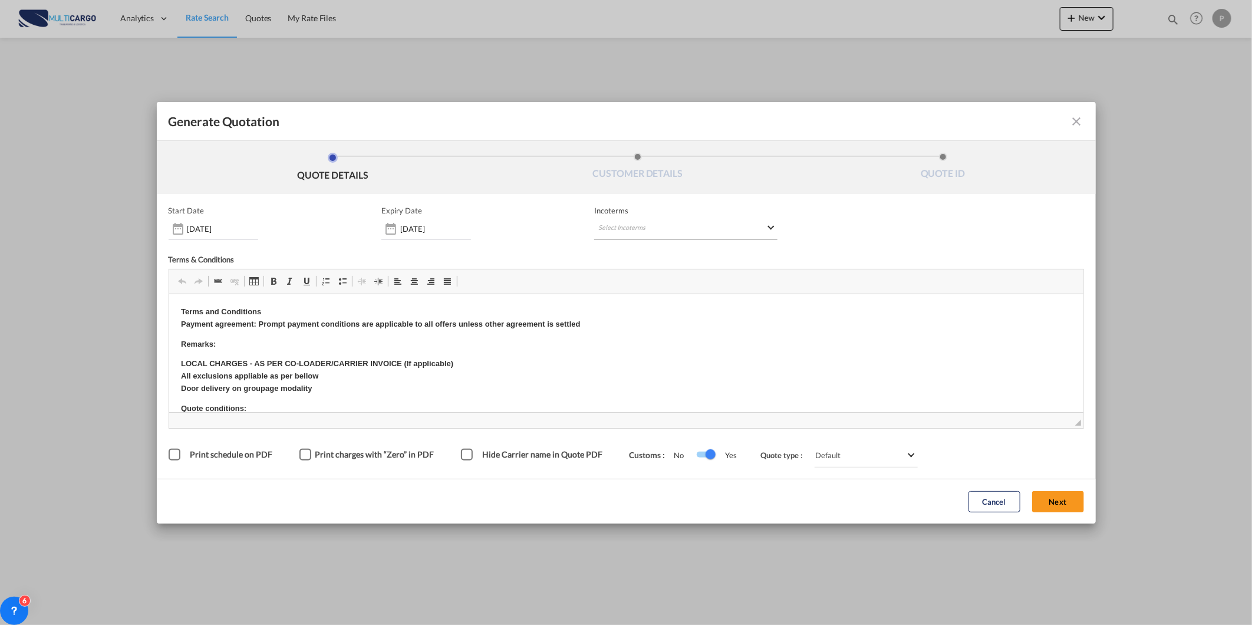
click at [621, 228] on md-select "Select Incoterms FCA - import Free Carrier FOB - import Free on Board DDP - exp…" at bounding box center [685, 229] width 183 height 21
click at [629, 257] on input "search" at bounding box center [655, 253] width 109 height 11
type input "exw"
click at [650, 277] on div "EXW - export" at bounding box center [660, 273] width 112 height 9
click at [1071, 506] on button "Next" at bounding box center [1058, 501] width 52 height 21
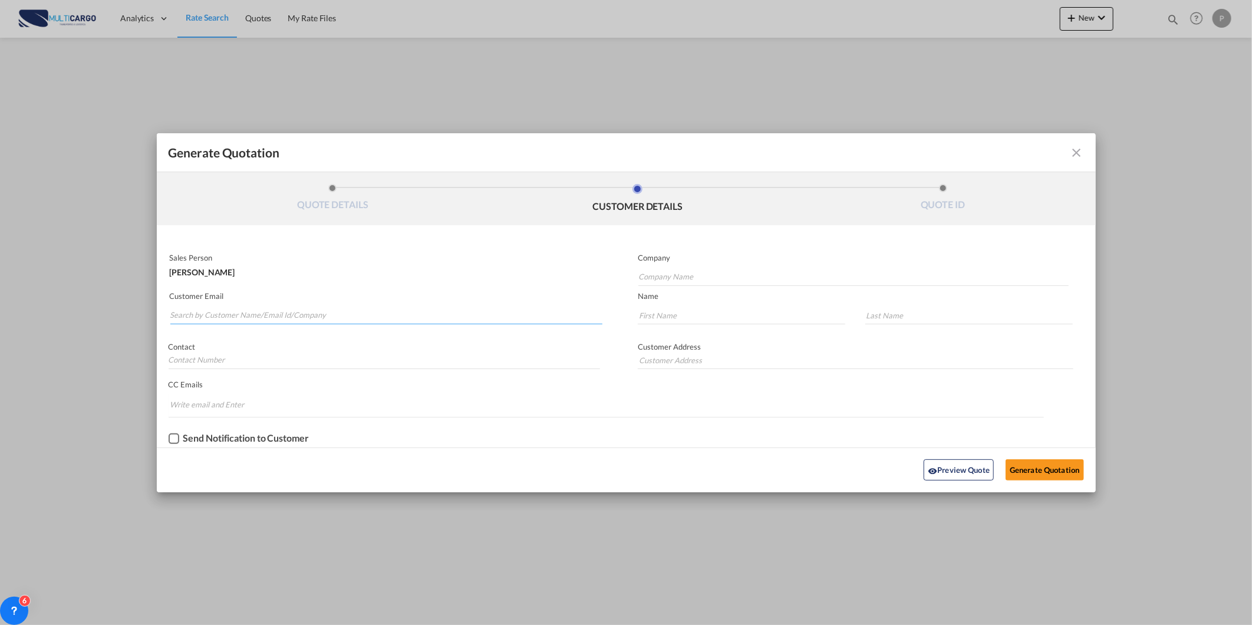
click at [286, 323] on md-autocomplete-wrap "Generate QuotationQUOTE ..." at bounding box center [386, 313] width 433 height 24
paste input "[EMAIL_ADDRESS][DOMAIN_NAME]"
type input "[EMAIL_ADDRESS][DOMAIN_NAME]"
click at [697, 270] on input "Company Name" at bounding box center [854, 277] width 430 height 18
paste input "[EMAIL_ADDRESS][DOMAIN_NAME]"
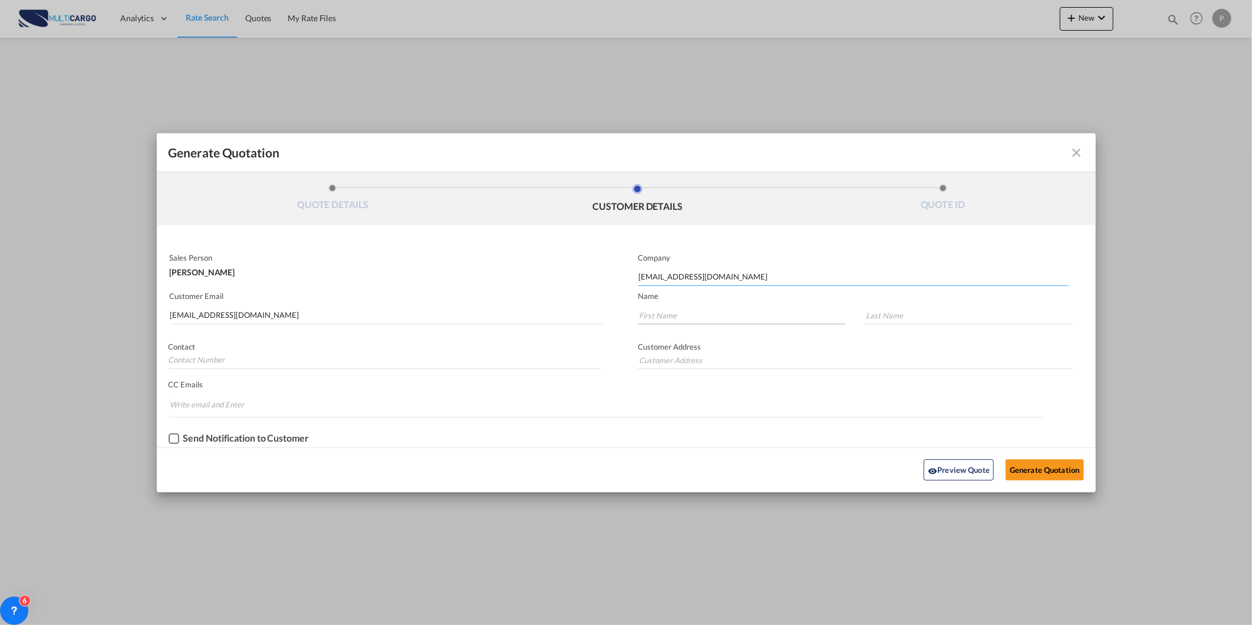
type input "[EMAIL_ADDRESS][DOMAIN_NAME]"
click at [693, 317] on input "Generate QuotationQUOTE ..." at bounding box center [742, 316] width 208 height 18
paste input "[EMAIL_ADDRESS][DOMAIN_NAME]"
type input "[EMAIL_ADDRESS][DOMAIN_NAME]"
click at [889, 308] on input "Generate QuotationQUOTE ..." at bounding box center [970, 316] width 208 height 18
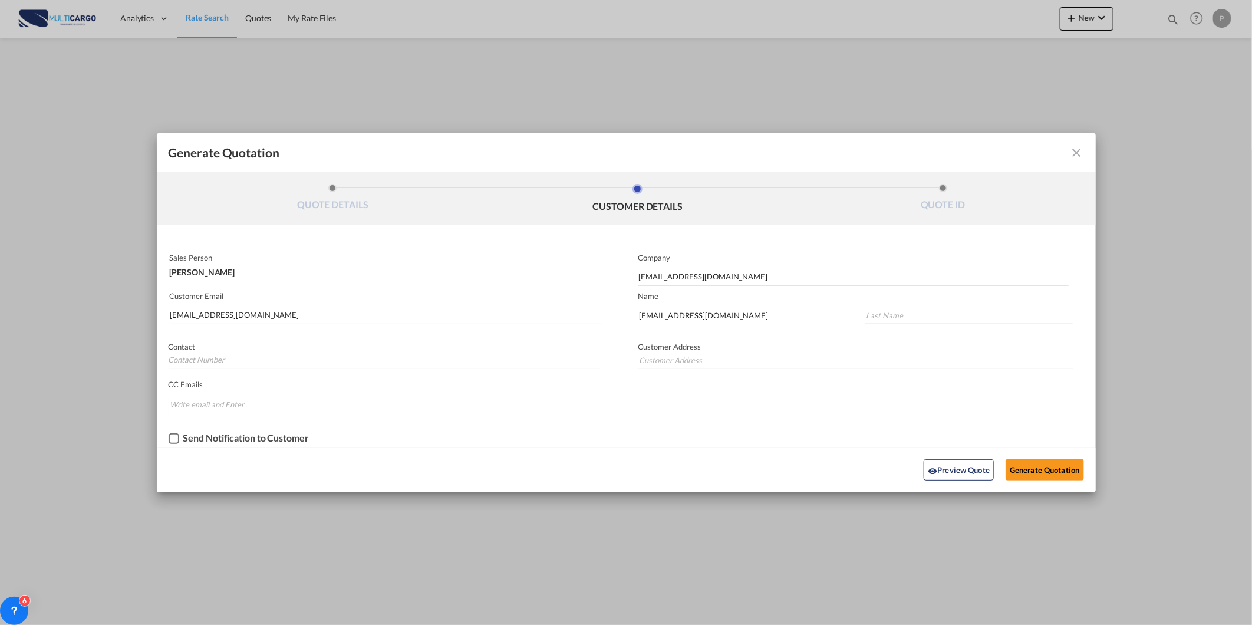
paste input "[EMAIL_ADDRESS][DOMAIN_NAME]"
type input "[EMAIL_ADDRESS][DOMAIN_NAME]"
click at [1067, 463] on button "Generate Quotation" at bounding box center [1045, 469] width 78 height 21
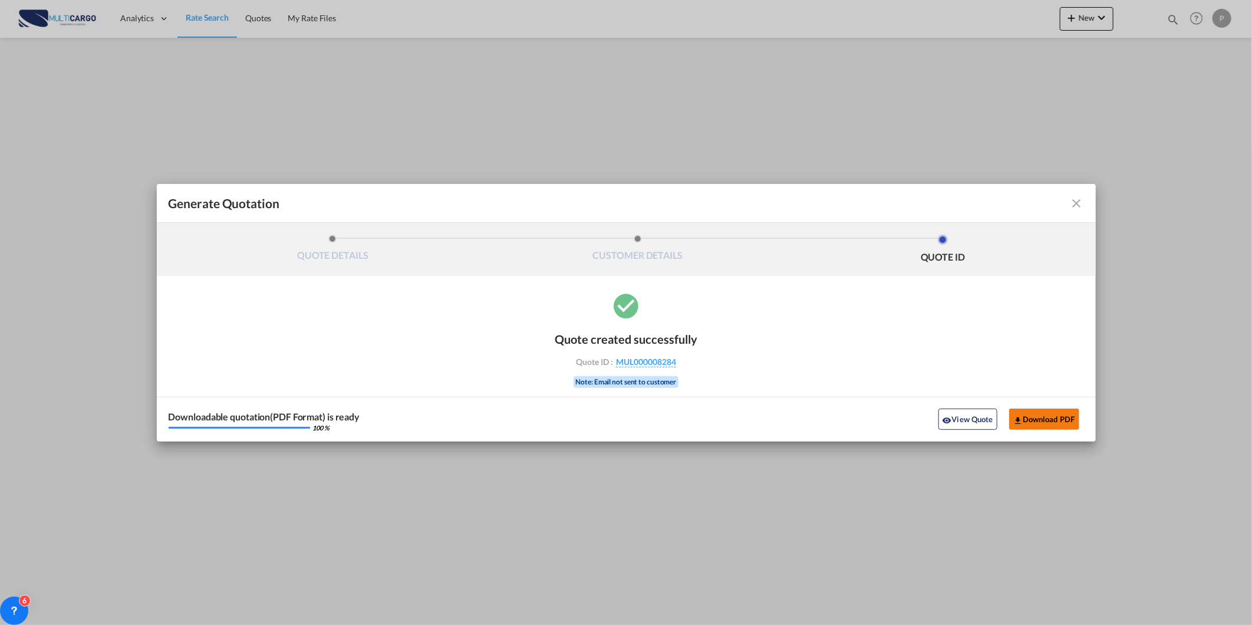
click at [1059, 415] on button "Download PDF" at bounding box center [1044, 419] width 70 height 21
click at [1079, 196] on div "Generate Quotation" at bounding box center [627, 203] width 916 height 15
click at [1080, 203] on md-icon "icon-close fg-AAA8AD cursor m-0" at bounding box center [1077, 203] width 14 height 14
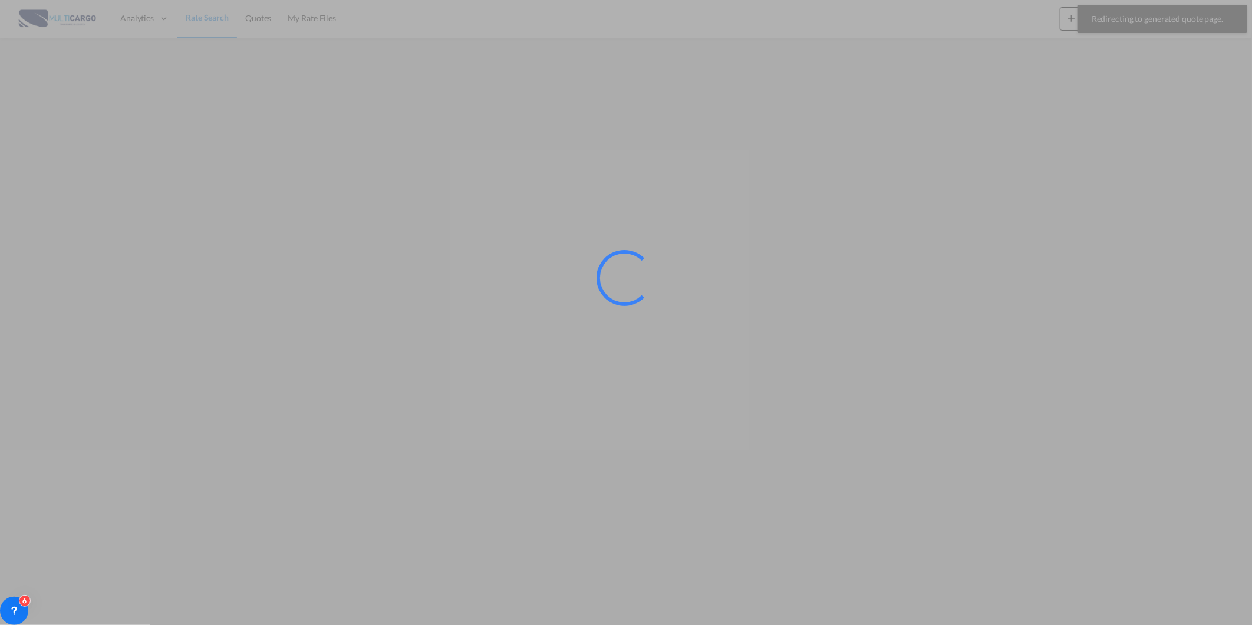
click at [1077, 33] on div at bounding box center [626, 312] width 1252 height 625
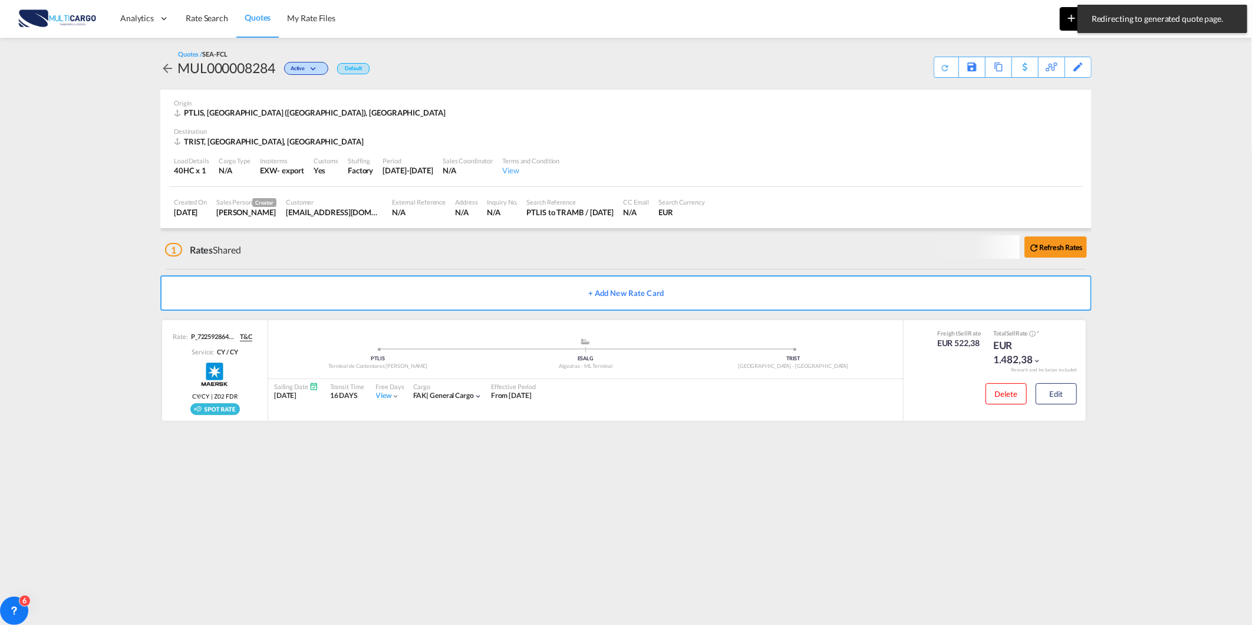
click at [1061, 21] on button "New" at bounding box center [1087, 19] width 54 height 24
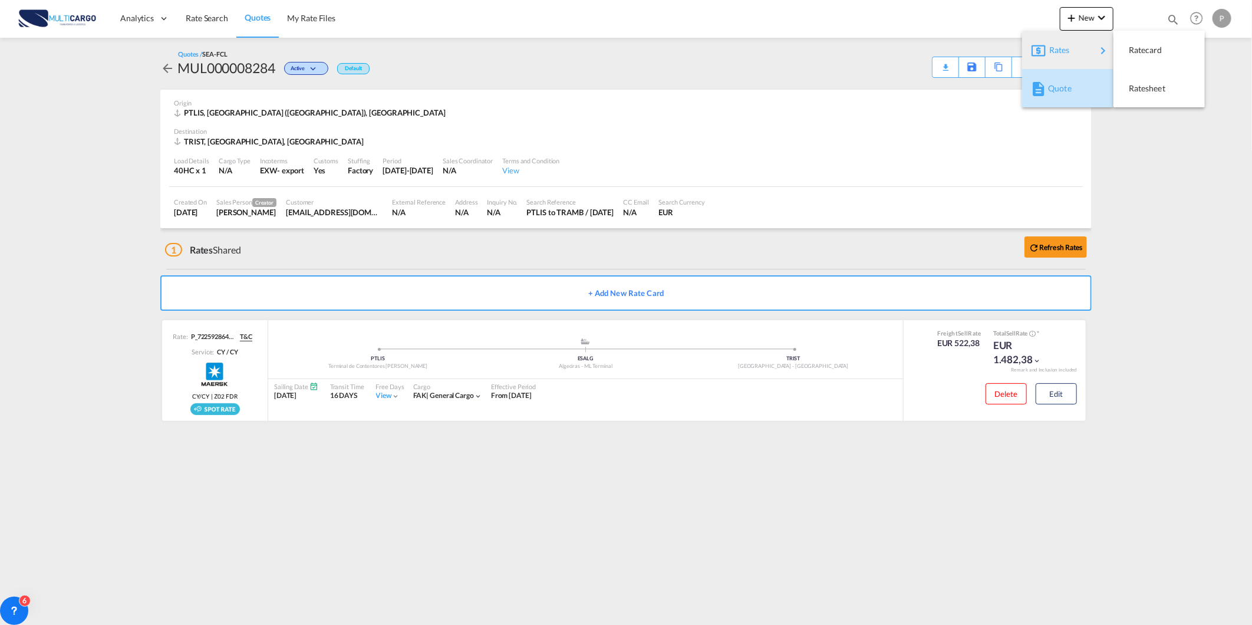
click at [1060, 90] on span "Quote" at bounding box center [1054, 89] width 13 height 24
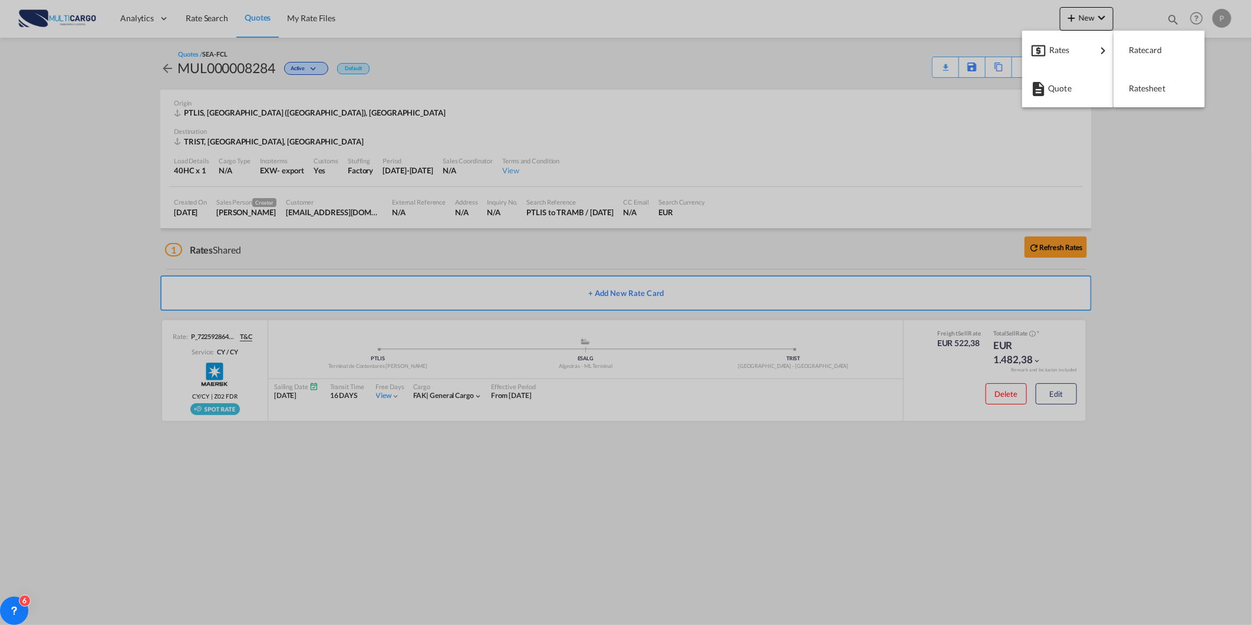
click at [1049, 85] on p "New Quote" at bounding box center [1055, 84] width 12 height 6
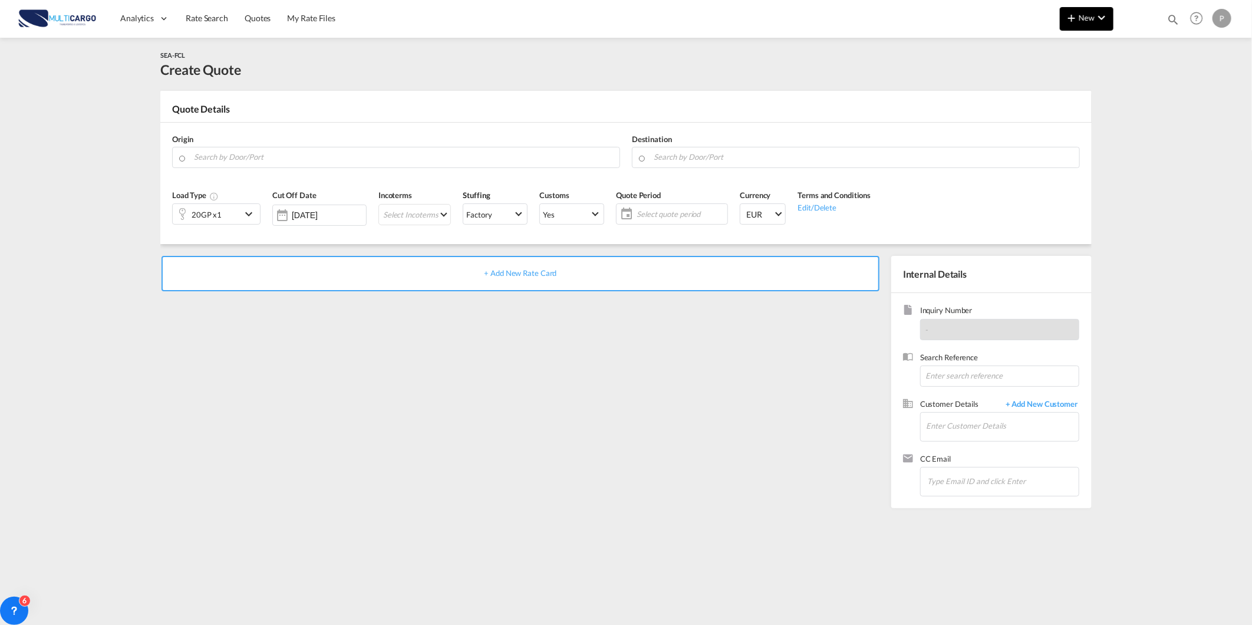
click at [1081, 26] on button "New" at bounding box center [1087, 19] width 54 height 24
click at [1057, 95] on span "Quote" at bounding box center [1054, 89] width 13 height 24
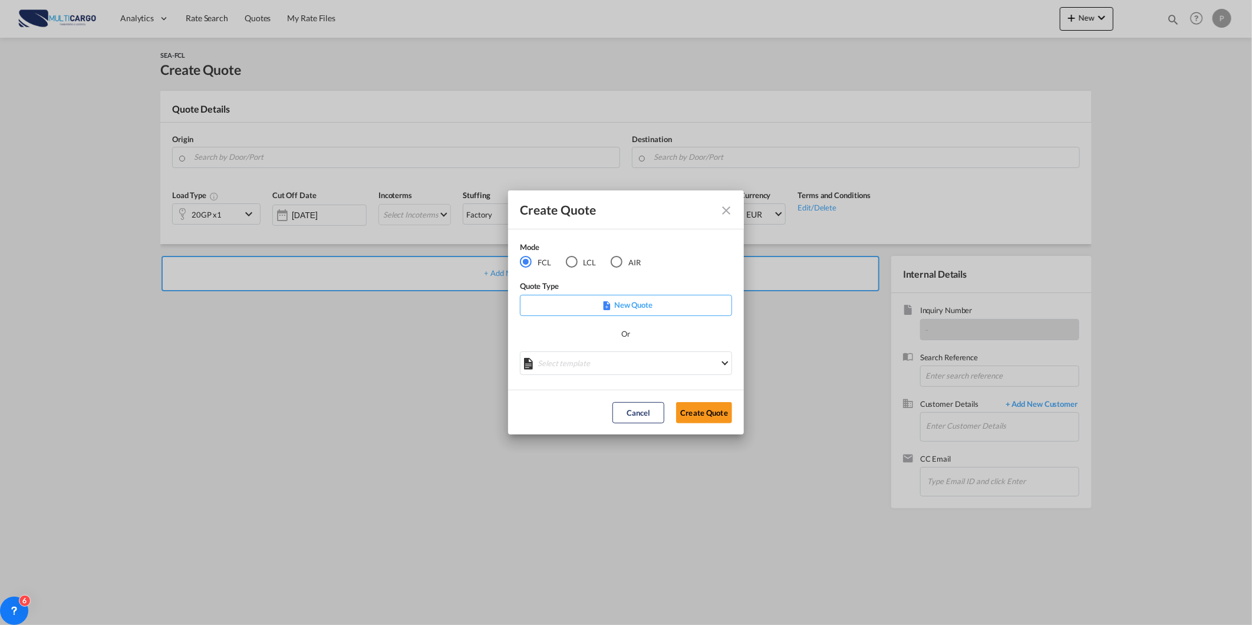
click at [625, 257] on md-radio-button "AIR" at bounding box center [626, 262] width 30 height 13
click at [694, 410] on button "Create Quote" at bounding box center [704, 412] width 56 height 21
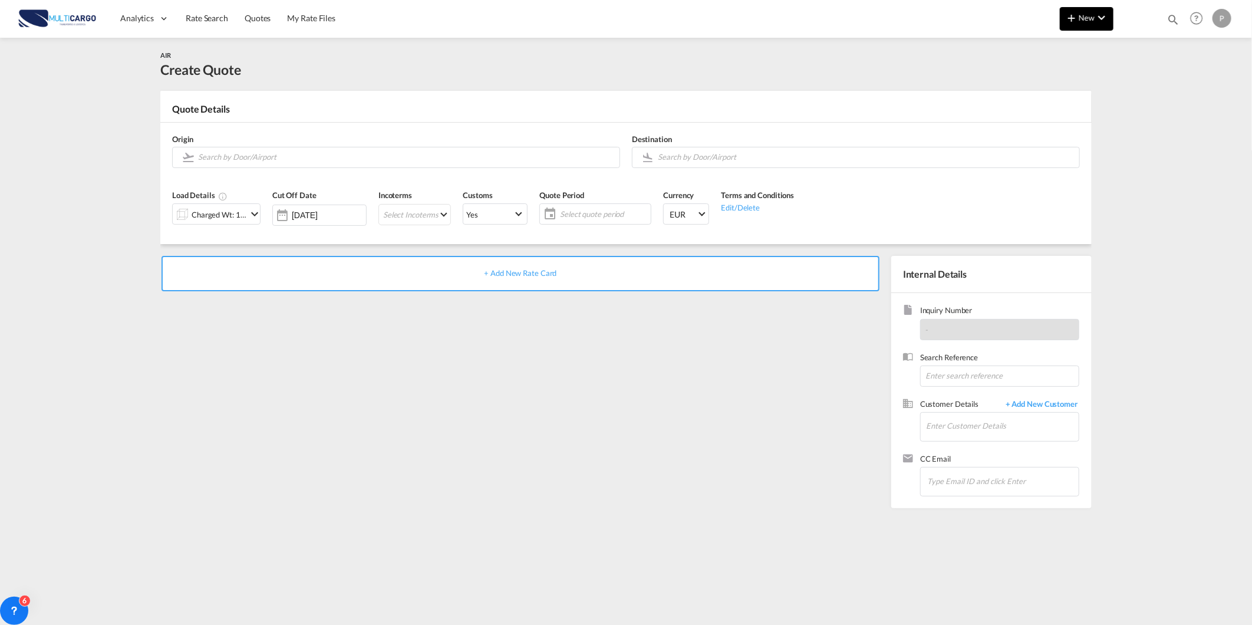
click at [1075, 25] on button "New" at bounding box center [1087, 19] width 54 height 24
click at [1100, 91] on div "Quote" at bounding box center [1068, 88] width 73 height 29
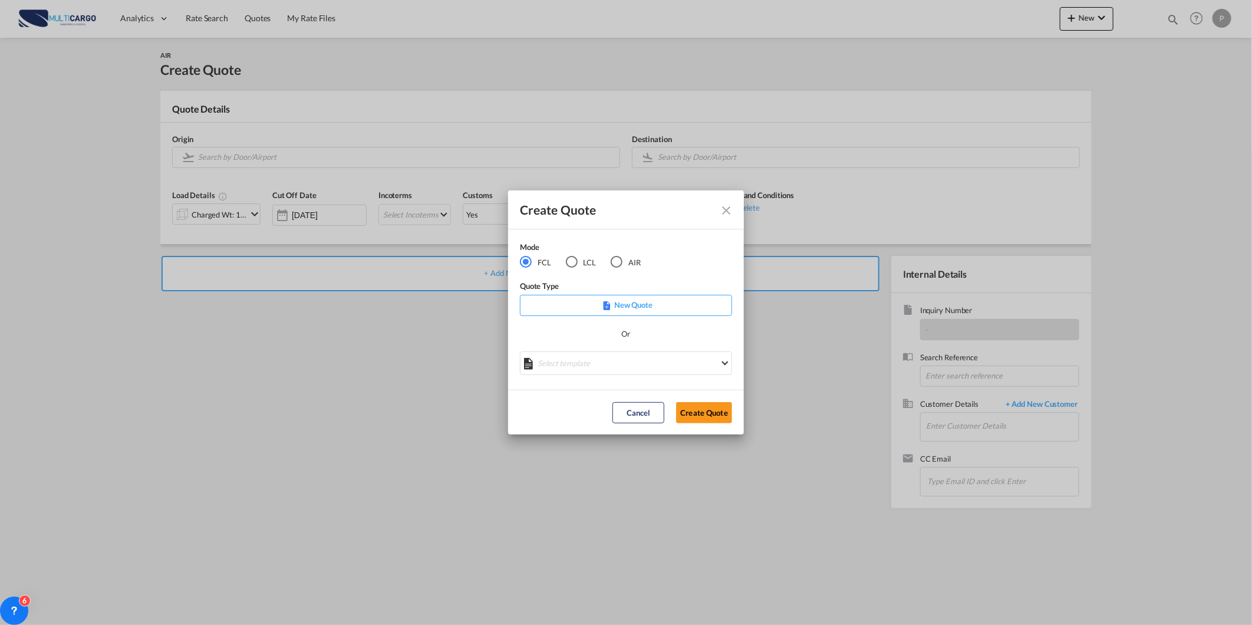
click at [624, 265] on md-radio-button "AIR" at bounding box center [626, 262] width 30 height 13
click at [570, 355] on md-select "Select template [DATE] IMP_DAP_AIR_>500 [PERSON_NAME] | [DATE] [DATE]_IMP_DAP_A…" at bounding box center [626, 363] width 212 height 24
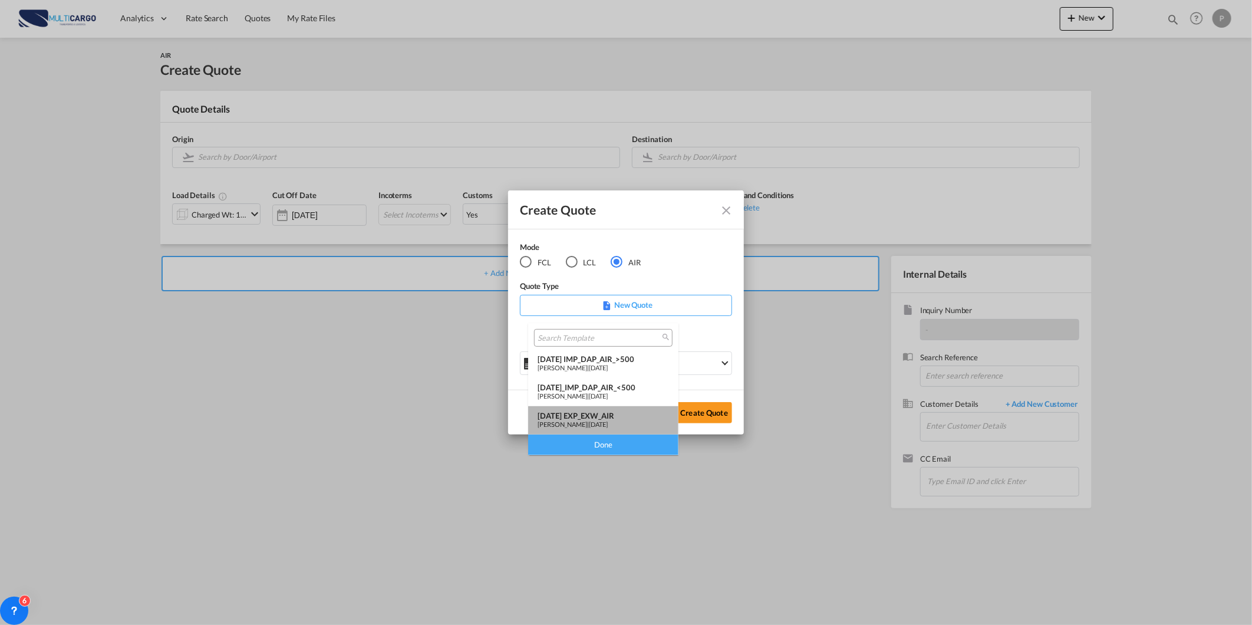
click at [632, 411] on div "[DATE] EXP_EXW_AIR" at bounding box center [603, 415] width 131 height 9
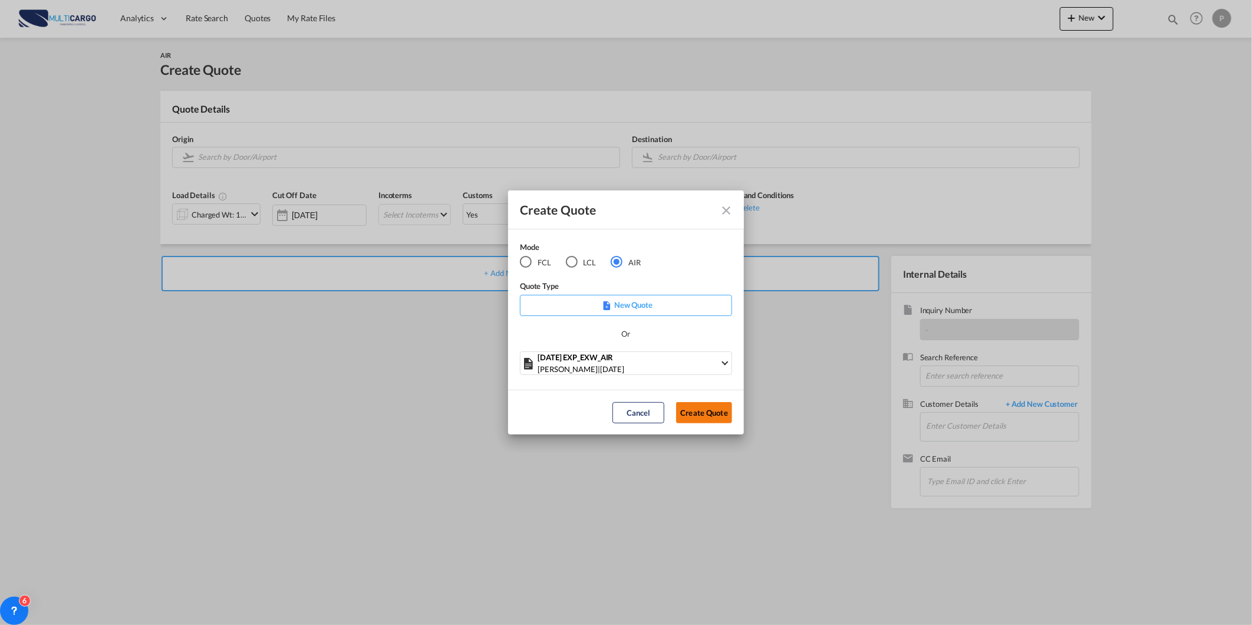
click at [702, 412] on button "Create Quote" at bounding box center [704, 412] width 56 height 21
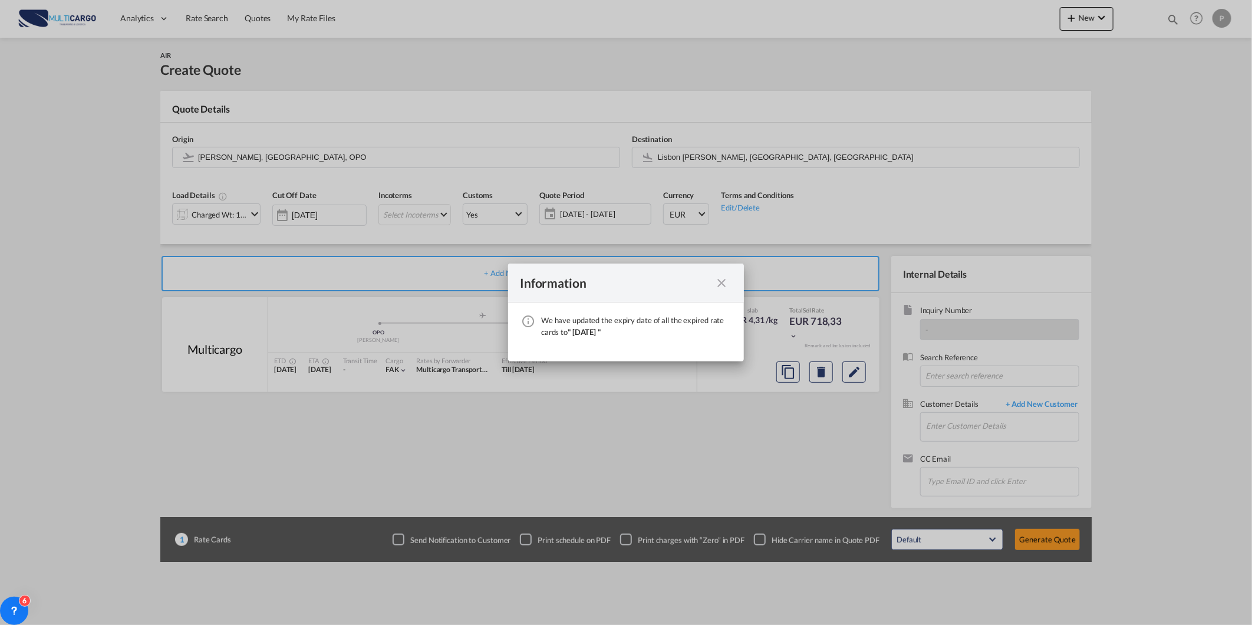
click at [724, 286] on md-icon "icon-close fg-AAA8AD cursor" at bounding box center [722, 283] width 14 height 14
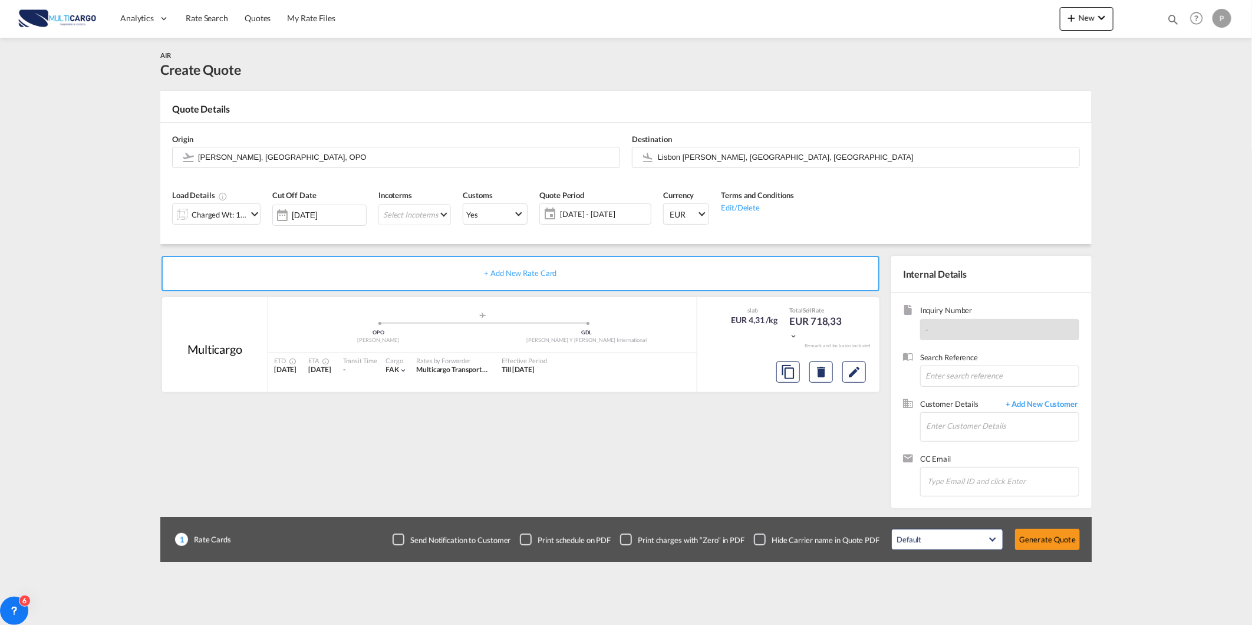
click at [740, 170] on div "Destination [GEOGRAPHIC_DATA] [PERSON_NAME], [GEOGRAPHIC_DATA], [GEOGRAPHIC_DAT…" at bounding box center [856, 150] width 460 height 47
drag, startPoint x: 738, startPoint y: 160, endPoint x: 736, endPoint y: 171, distance: 10.8
click at [737, 162] on input "Lisbon [PERSON_NAME], [GEOGRAPHIC_DATA], [GEOGRAPHIC_DATA]" at bounding box center [866, 157] width 416 height 21
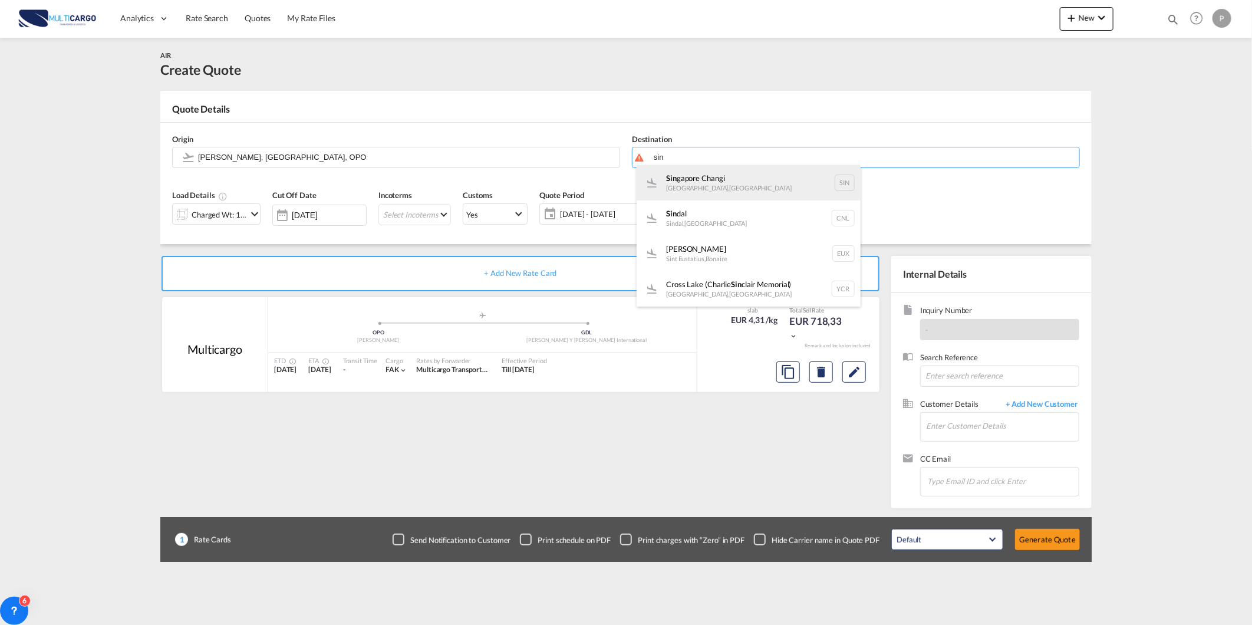
click at [718, 180] on div "Sin gapore Changi [GEOGRAPHIC_DATA] , [GEOGRAPHIC_DATA] SIN" at bounding box center [749, 182] width 224 height 35
type input "Singapore Changi, [GEOGRAPHIC_DATA], SIN"
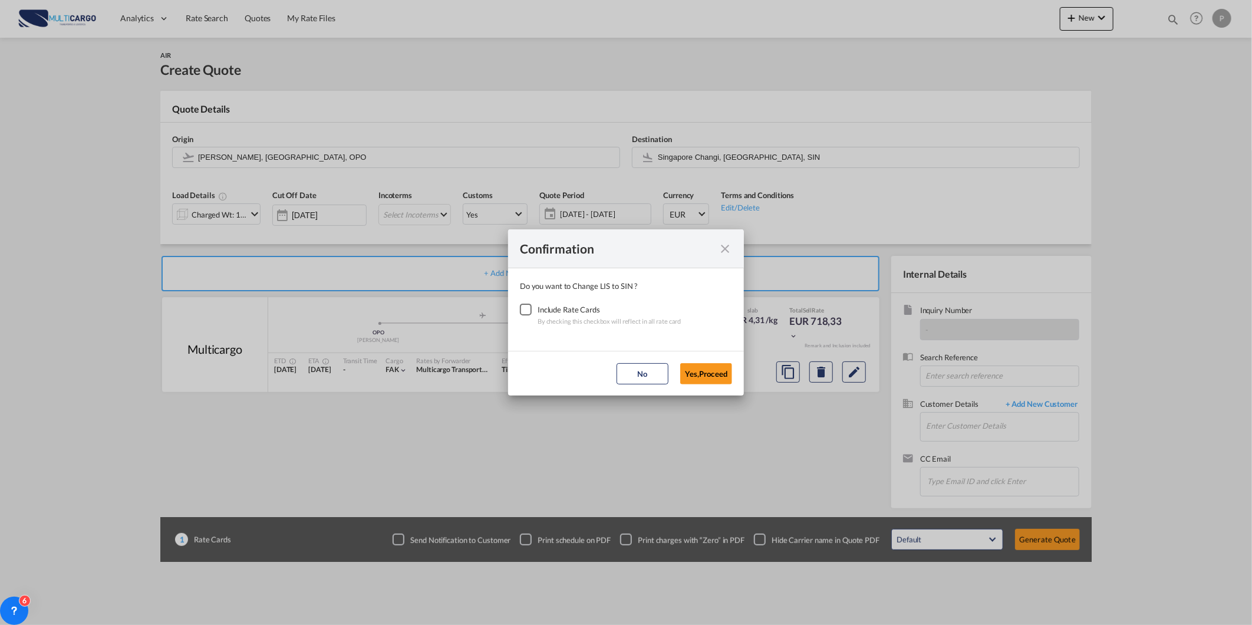
click at [522, 315] on div "Checkbox No Ink" at bounding box center [526, 310] width 12 height 12
click at [720, 367] on button "Yes,Proceed" at bounding box center [706, 373] width 52 height 21
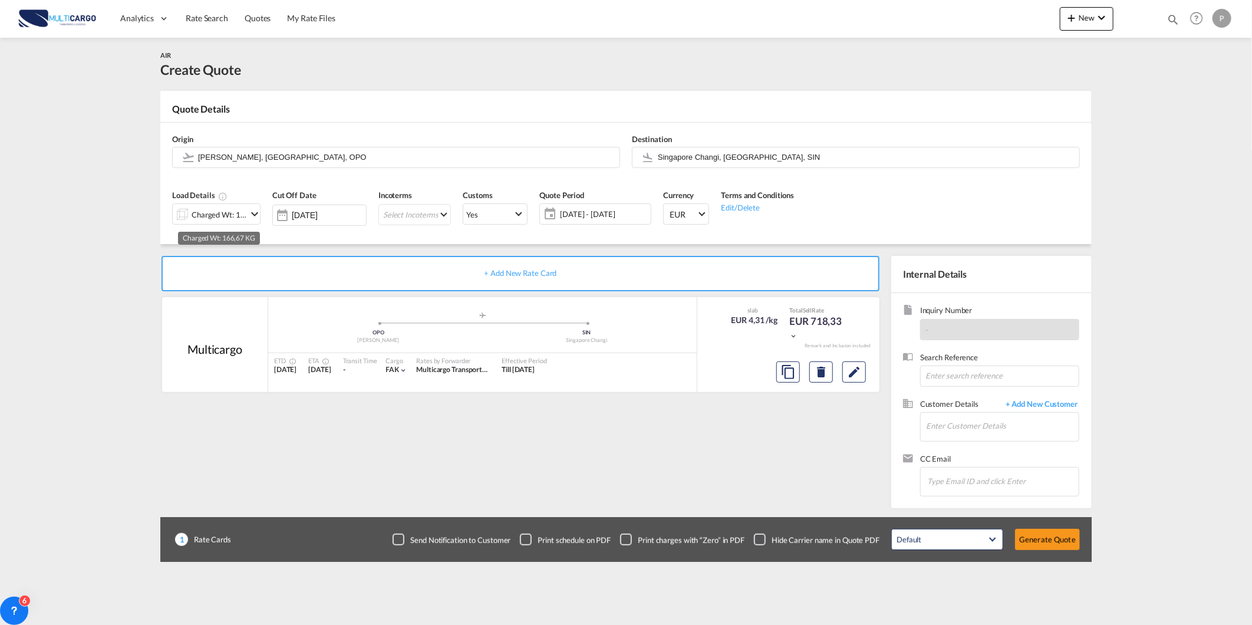
click at [203, 211] on div "Charged Wt: 166,67 KG" at bounding box center [219, 214] width 55 height 17
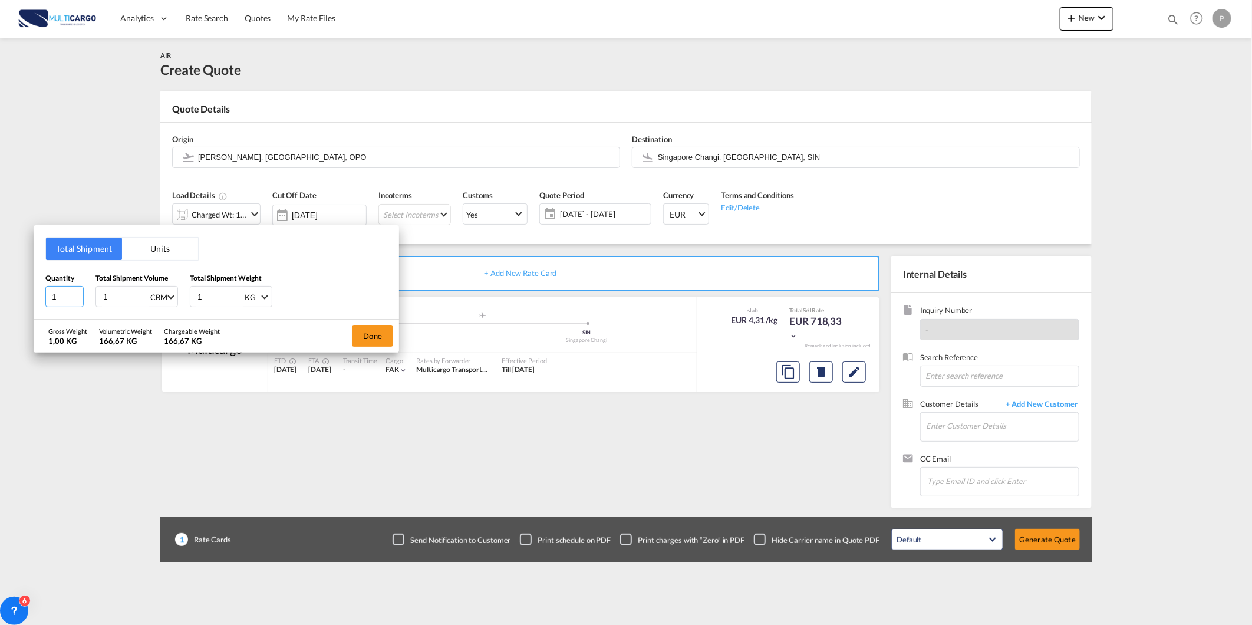
click at [60, 294] on input "1" at bounding box center [64, 296] width 38 height 21
type input "14"
type input "1.65"
type input "86"
click at [373, 338] on button "Done" at bounding box center [372, 335] width 41 height 21
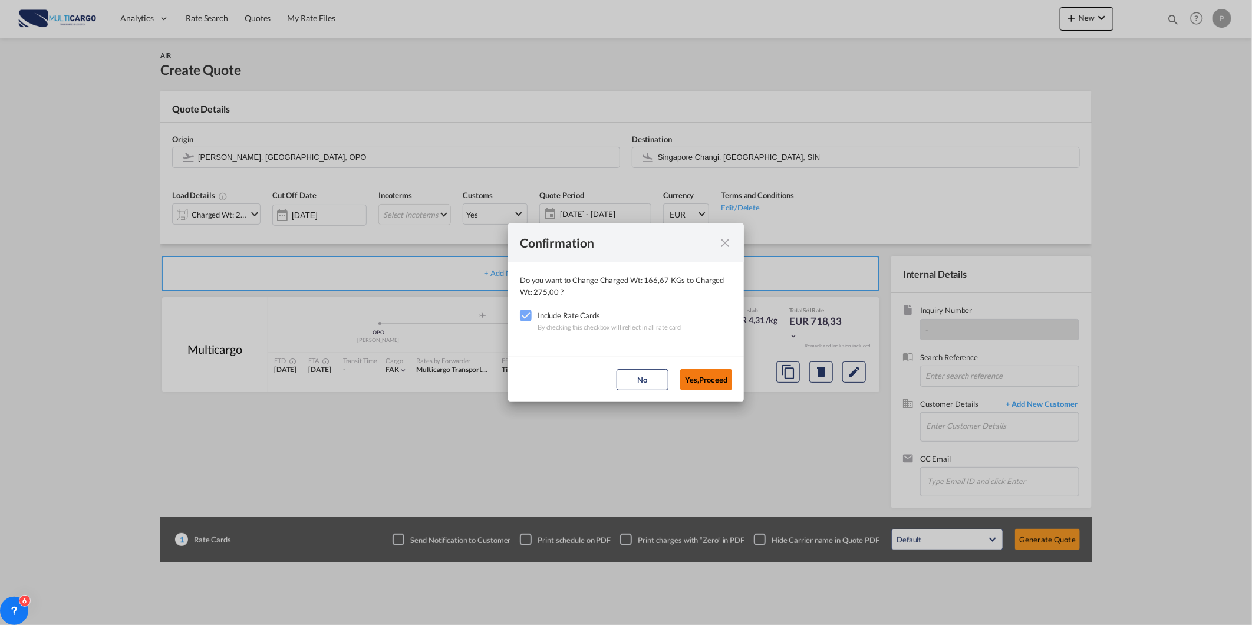
click at [706, 374] on button "Yes,Proceed" at bounding box center [706, 379] width 52 height 21
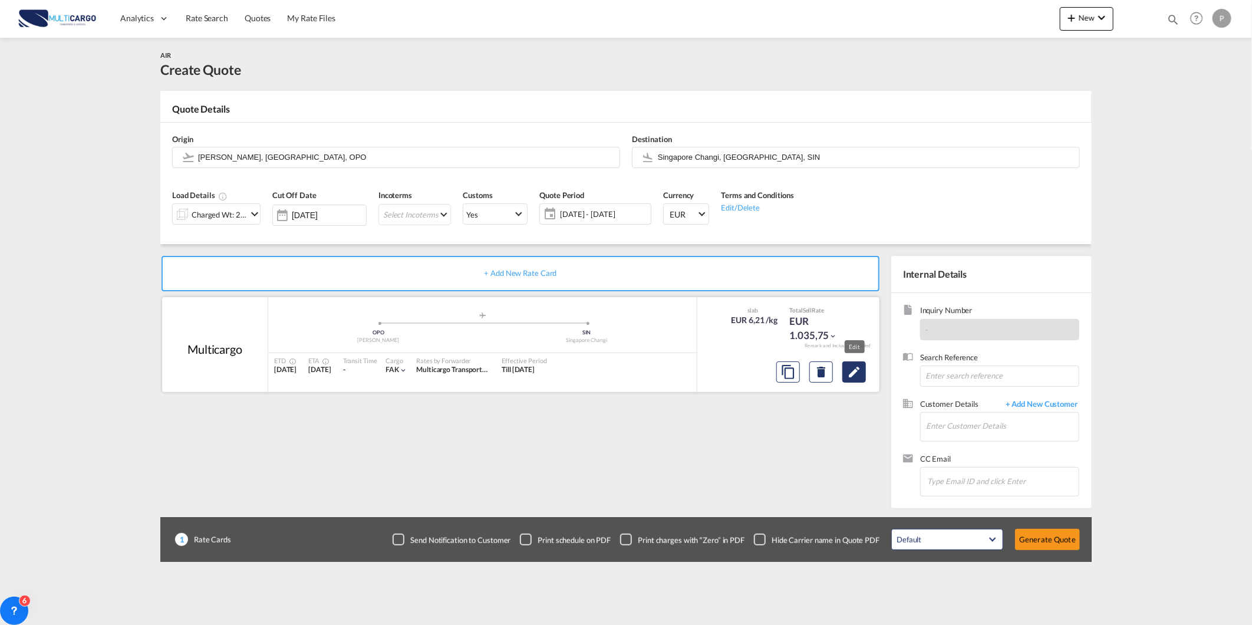
click at [853, 377] on md-icon "Edit" at bounding box center [854, 372] width 14 height 14
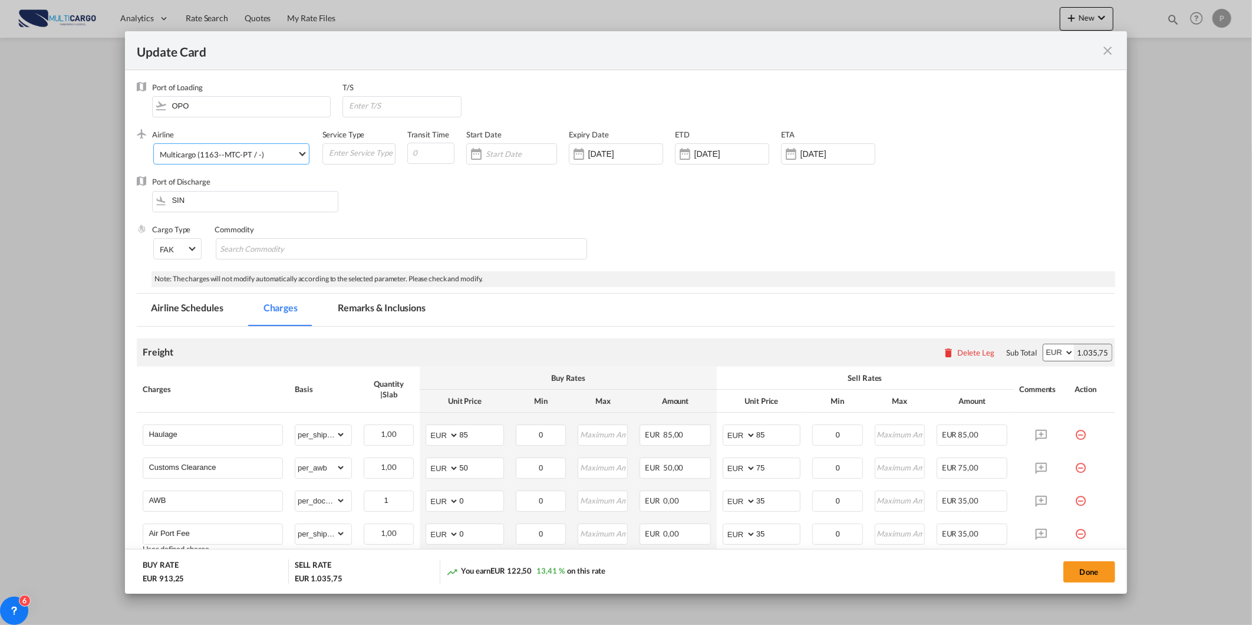
click at [222, 156] on div "Multicargo (1163--MTC-PT / -)" at bounding box center [212, 154] width 104 height 9
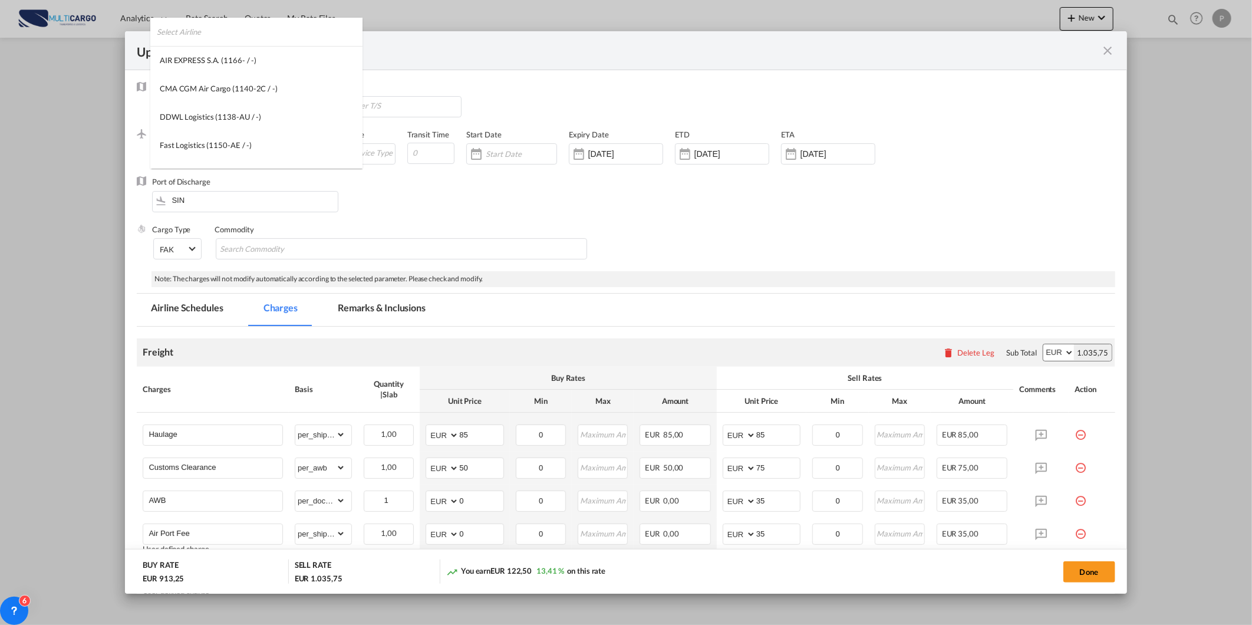
click at [334, 31] on input "search" at bounding box center [260, 32] width 206 height 28
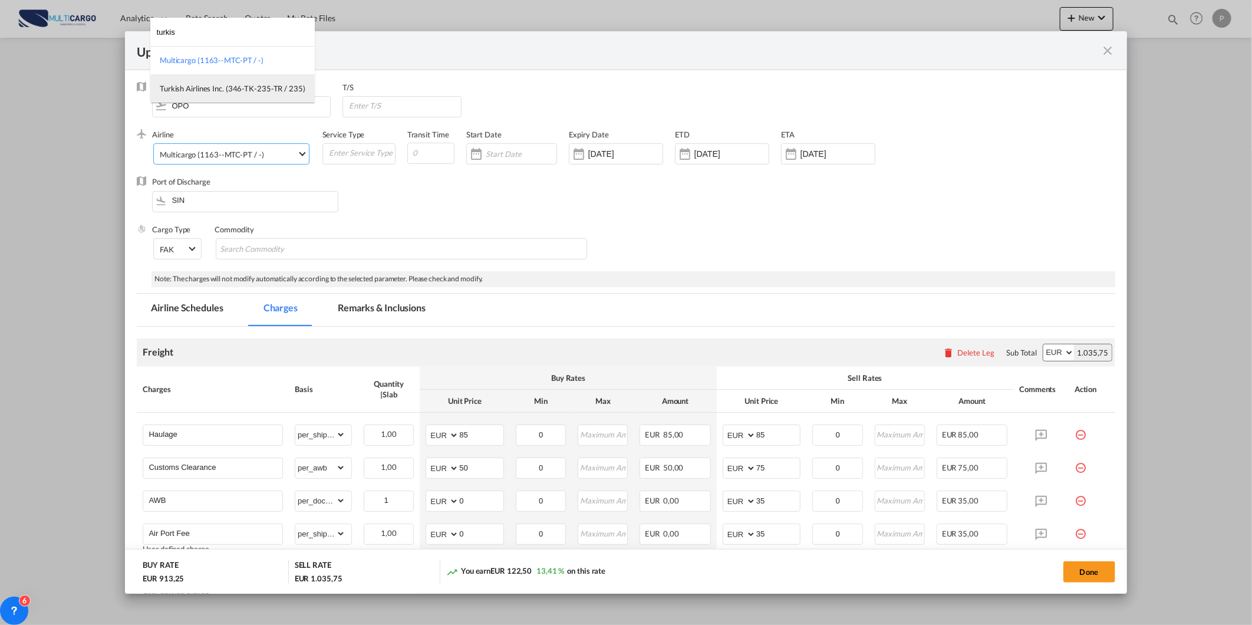
type input "turkis"
drag, startPoint x: 216, startPoint y: 91, endPoint x: 225, endPoint y: 104, distance: 15.7
click at [218, 92] on div "Turkish Airlines Inc. (346-TK-235-TR / 235)" at bounding box center [233, 88] width 146 height 11
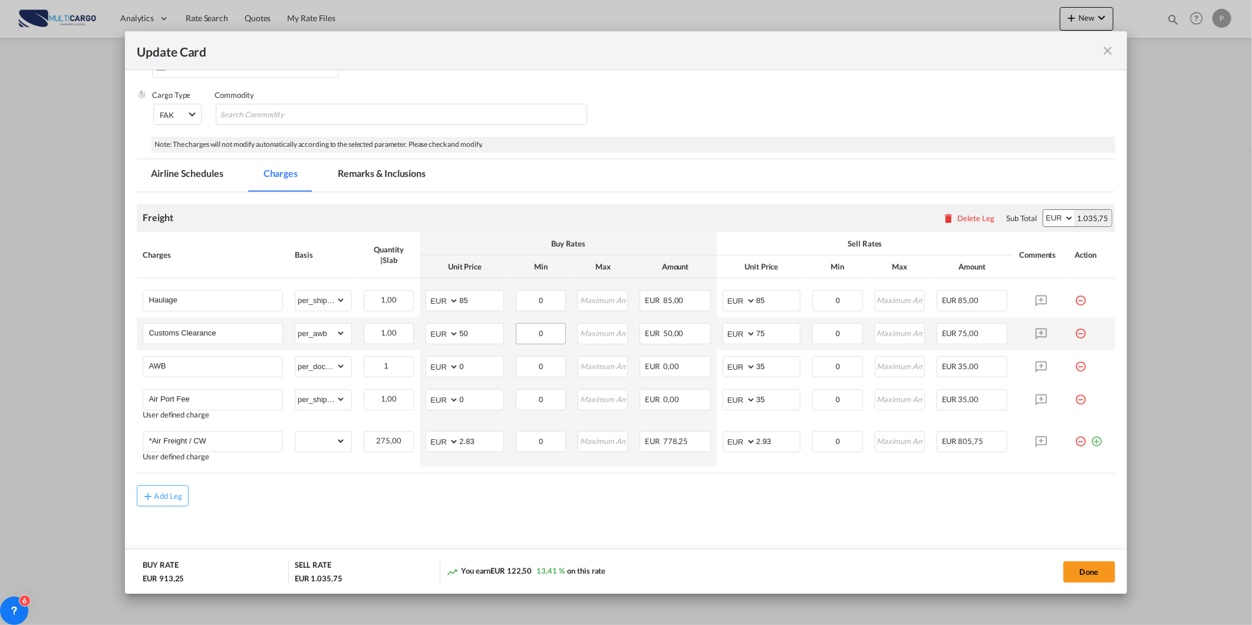
scroll to position [144, 0]
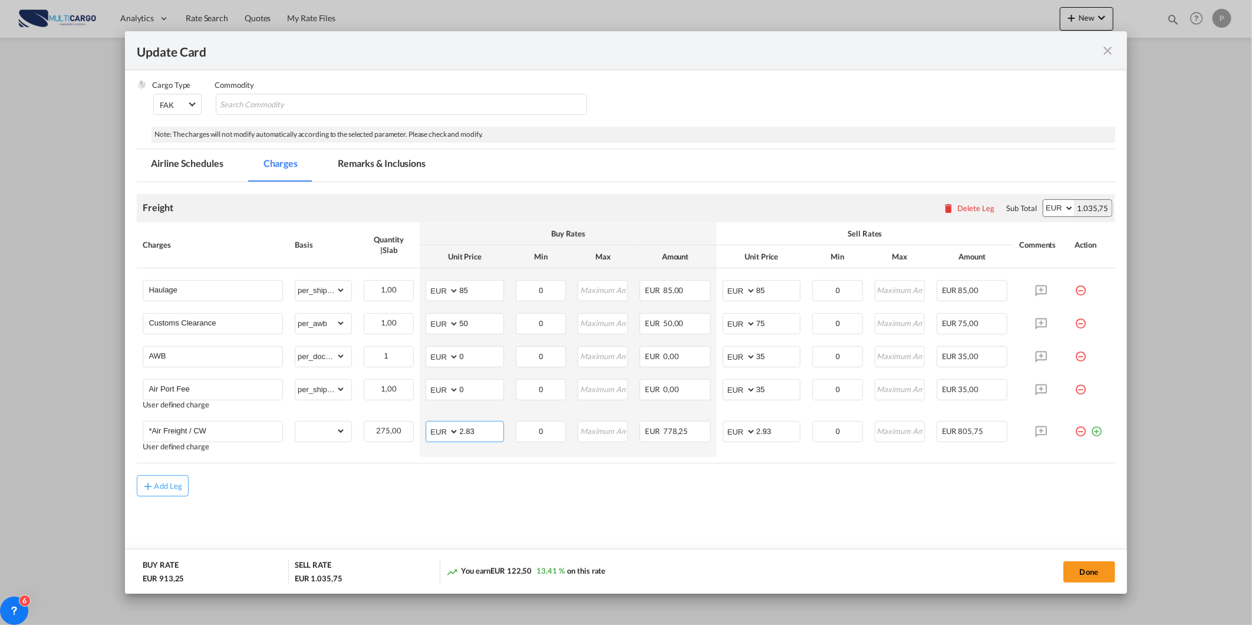
click at [414, 429] on tr "*Air Freight / CW User defined charge Please Enter Already Exists gross_weight …" at bounding box center [626, 436] width 978 height 42
click at [469, 428] on input "2.83" at bounding box center [481, 431] width 44 height 18
type input "1.25"
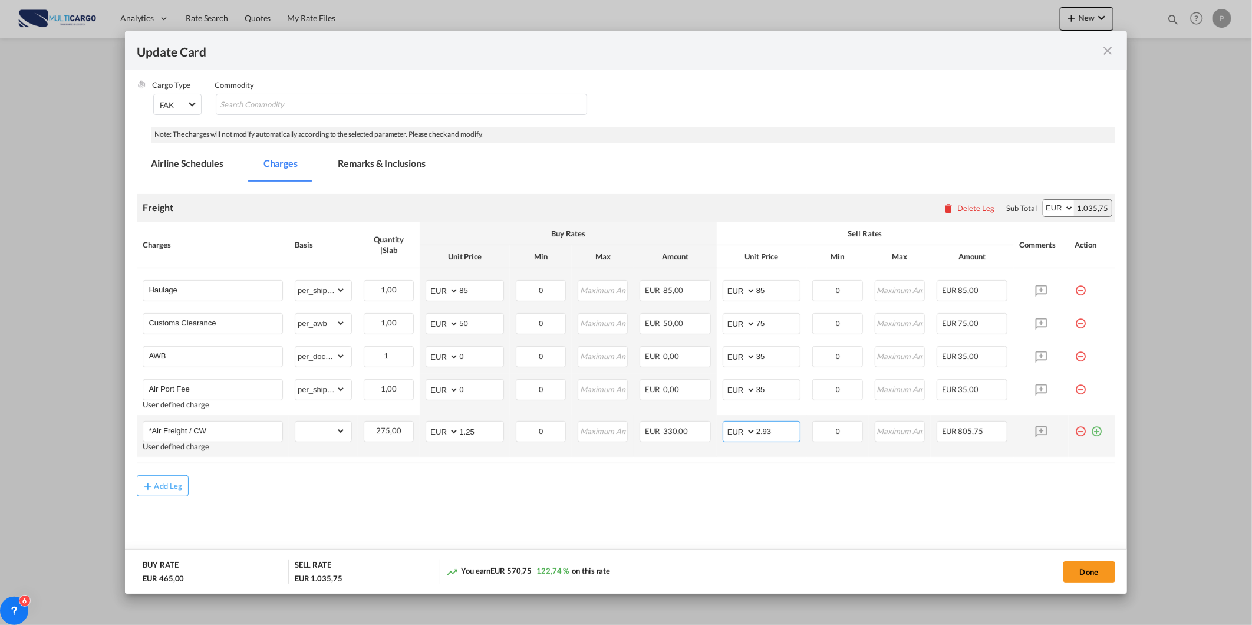
click at [762, 432] on input "2.93" at bounding box center [779, 431] width 44 height 18
type input "1.55"
click at [394, 162] on md-tab-item "Remarks & Inclusions" at bounding box center [382, 165] width 116 height 32
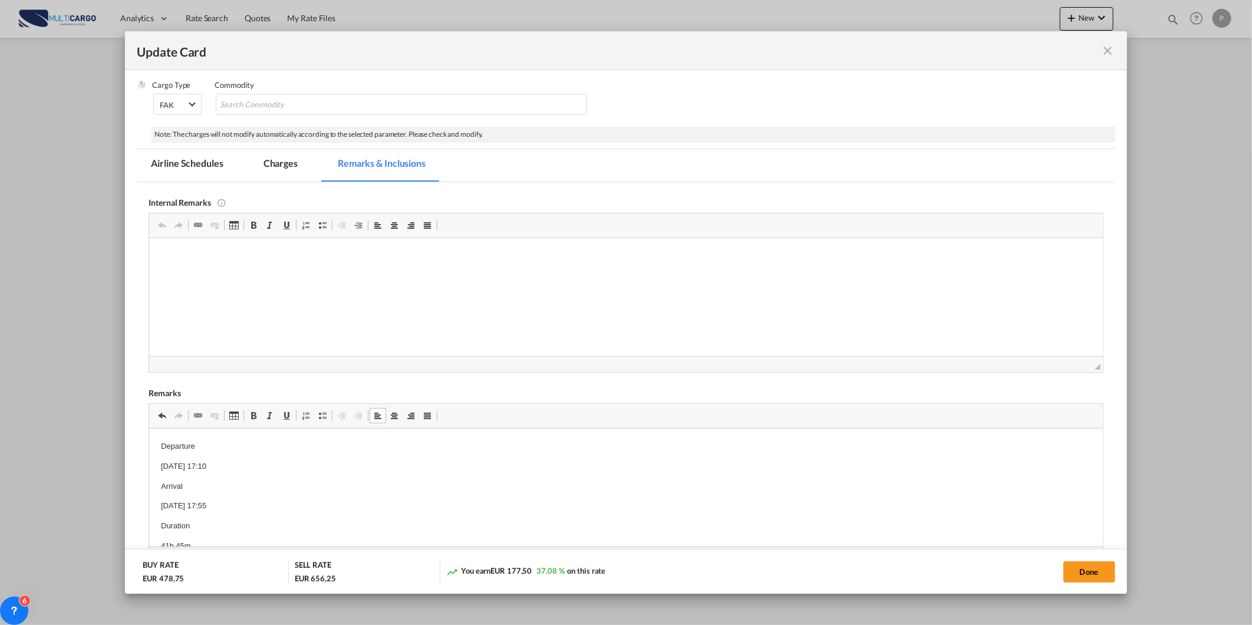
scroll to position [42, 0]
click at [1074, 573] on button "Done" at bounding box center [1090, 571] width 52 height 21
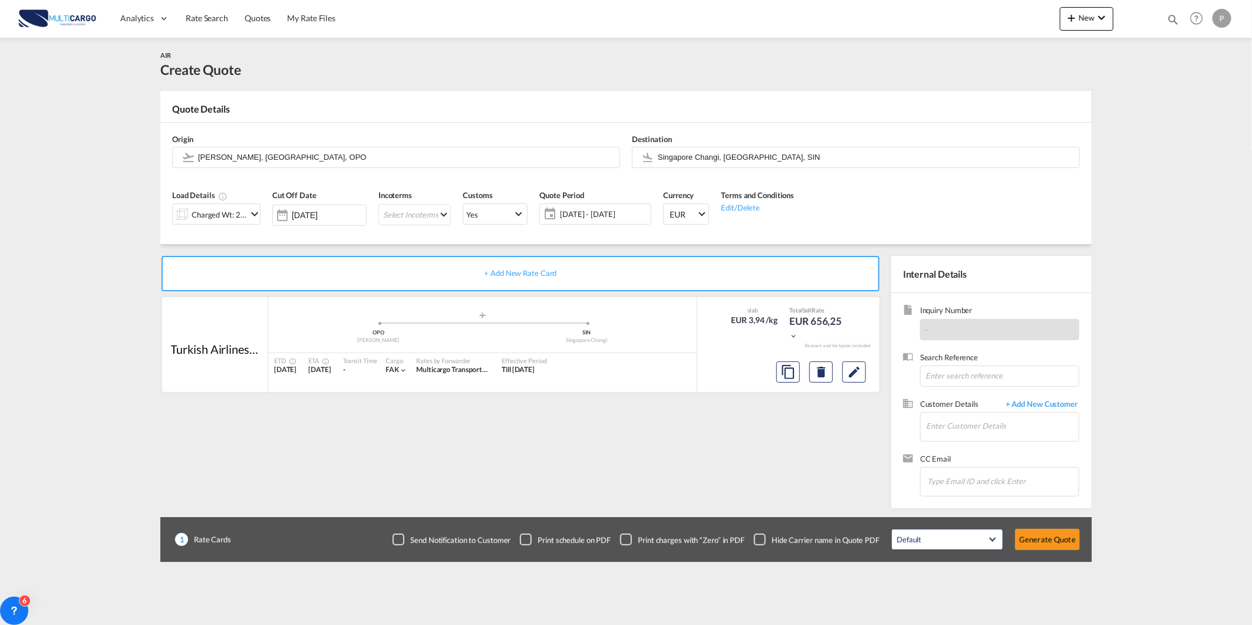
scroll to position [7, 0]
drag, startPoint x: 985, startPoint y: 425, endPoint x: 975, endPoint y: 425, distance: 9.5
click at [985, 425] on input "Enter Customer Details" at bounding box center [1002, 426] width 153 height 27
paste input "Departure [DATE] 17:10 Arrival [DATE] 17:55 Duration 41h 45m Service TK SMART"
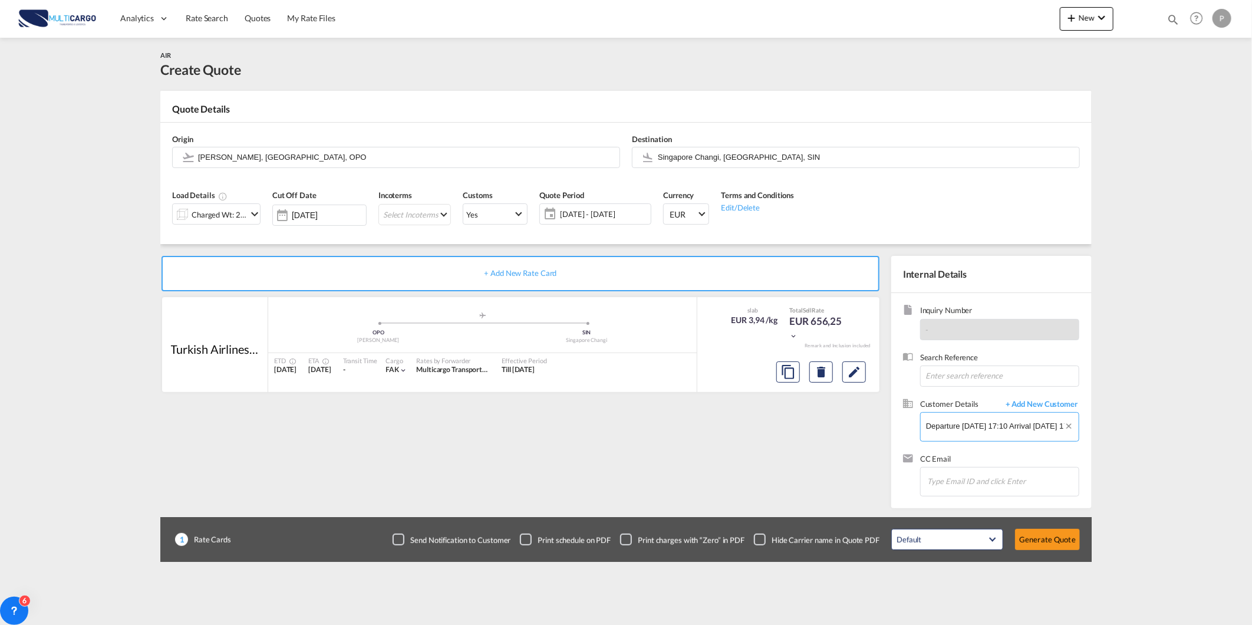
click at [1018, 422] on input "Departure [DATE] 17:10 Arrival [DATE] 17:55 Duration 41h 45m Service TK SMART" at bounding box center [1002, 426] width 153 height 27
paste input "[EMAIL_ADDRESS][DOMAIN_NAME]"
type input "[EMAIL_ADDRESS][DOMAIN_NAME]"
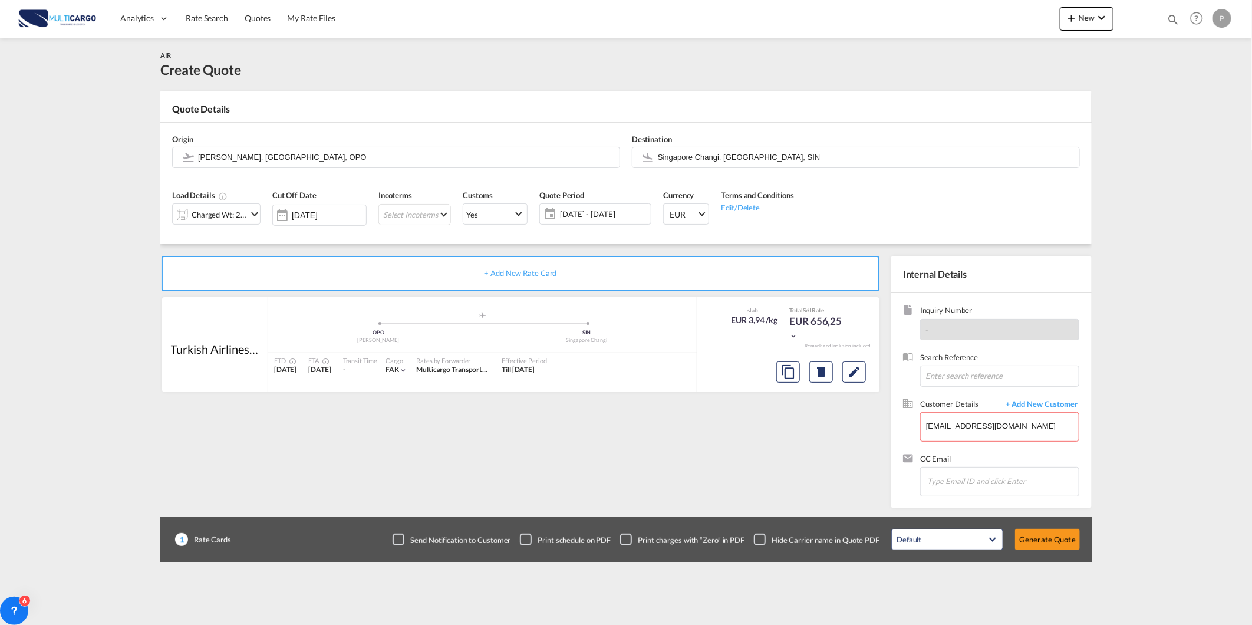
click at [1027, 403] on span "+ Add New Customer" at bounding box center [1040, 406] width 80 height 14
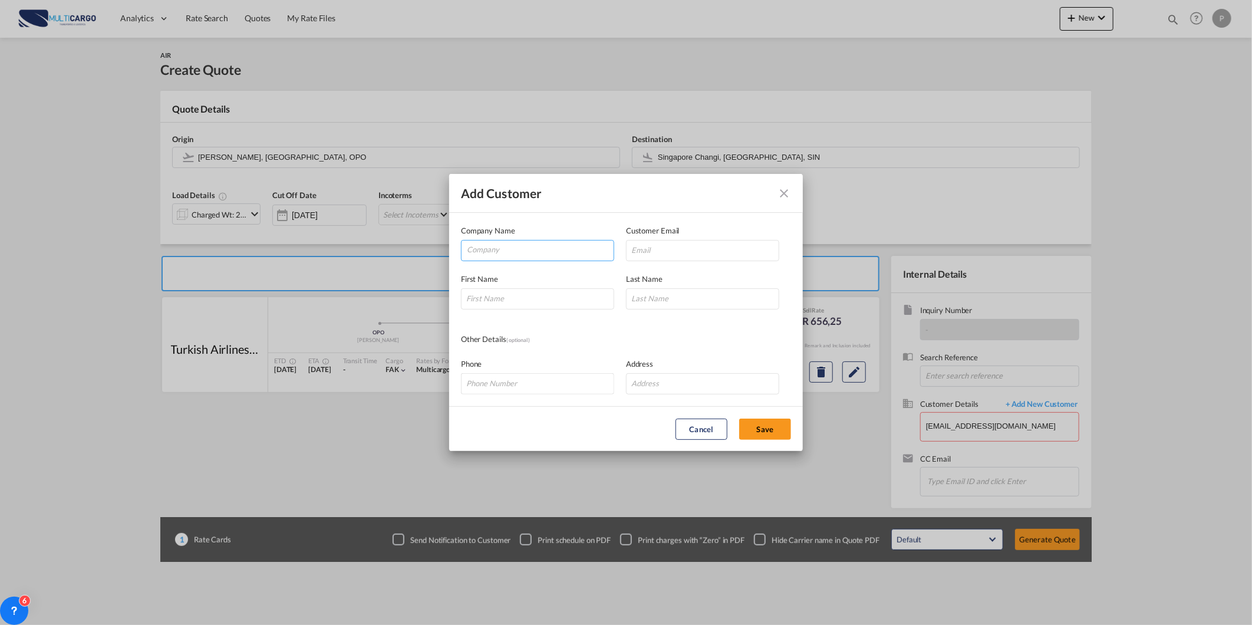
click at [560, 252] on input "Company" at bounding box center [540, 250] width 147 height 18
paste input "[EMAIL_ADDRESS][DOMAIN_NAME]"
type input "[EMAIL_ADDRESS][DOMAIN_NAME]"
click at [663, 249] on input "Add Customer Company ..." at bounding box center [702, 250] width 153 height 21
paste input "[EMAIL_ADDRESS][DOMAIN_NAME]"
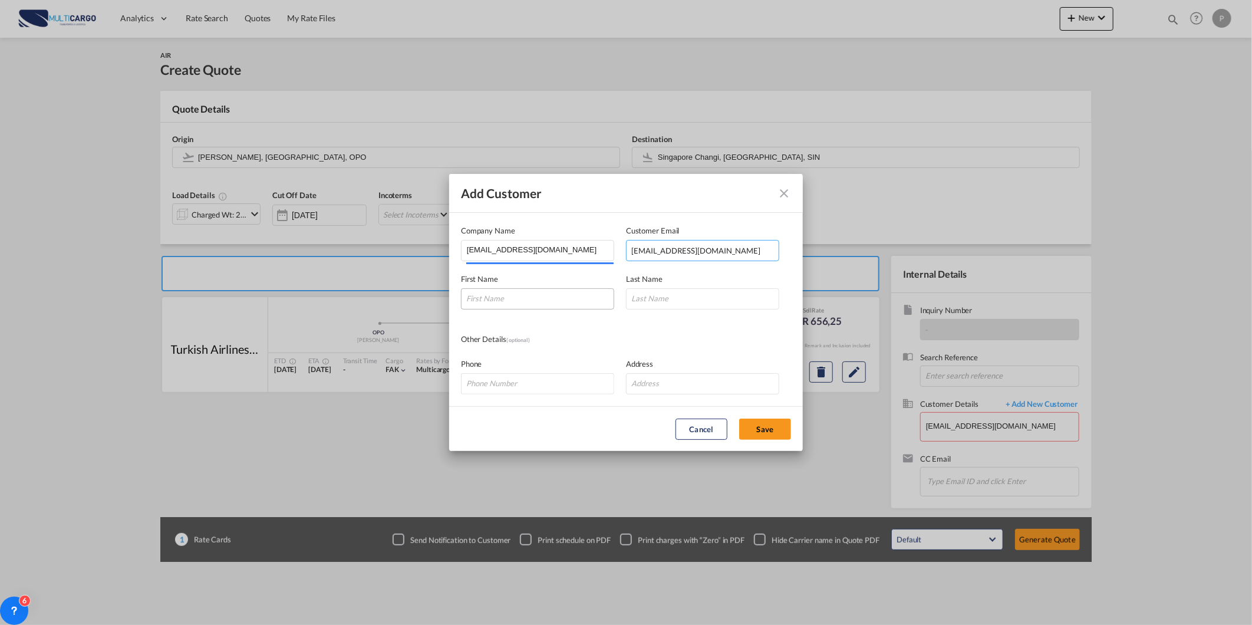
type input "[EMAIL_ADDRESS][DOMAIN_NAME]"
click at [537, 296] on input "Add Customer Company ..." at bounding box center [537, 298] width 153 height 21
paste input "[EMAIL_ADDRESS][DOMAIN_NAME]"
type input "[EMAIL_ADDRESS][DOMAIN_NAME]"
click at [653, 297] on input "Add Customer Company ..." at bounding box center [702, 298] width 153 height 21
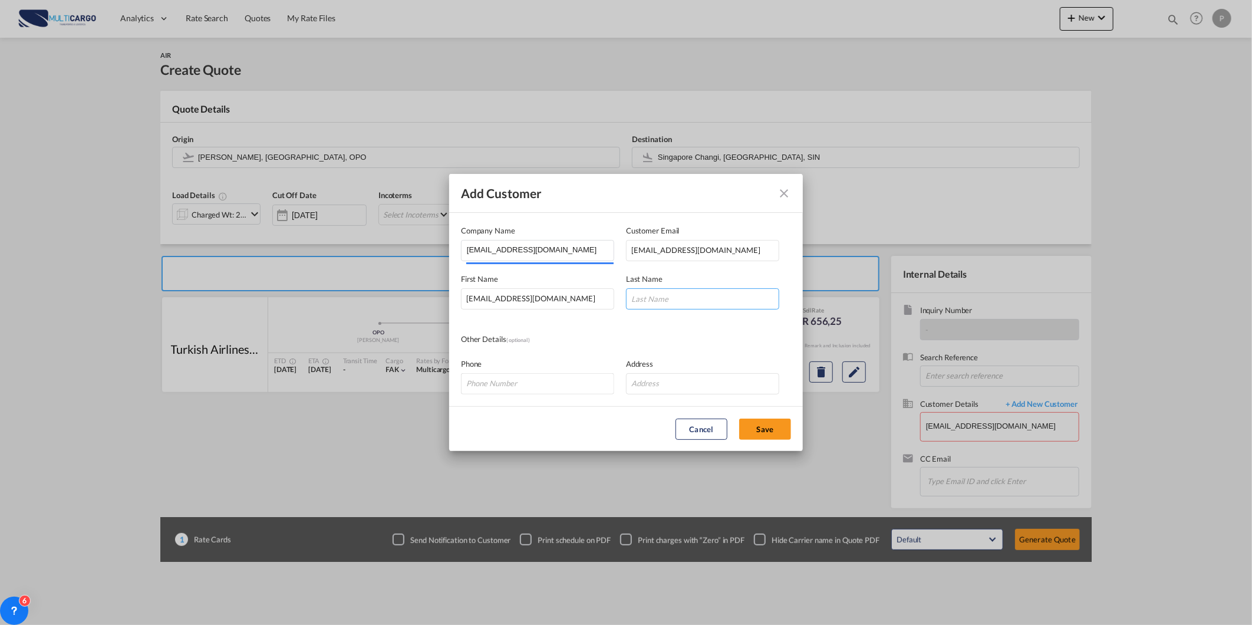
paste input "[EMAIL_ADDRESS][DOMAIN_NAME]"
type input "[EMAIL_ADDRESS][DOMAIN_NAME]"
click at [761, 431] on button "Save" at bounding box center [765, 429] width 52 height 21
type input "[EMAIL_ADDRESS][DOMAIN_NAME], [EMAIL_ADDRESS][DOMAIN_NAME] [EMAIL_ADDRESS][DOMA…"
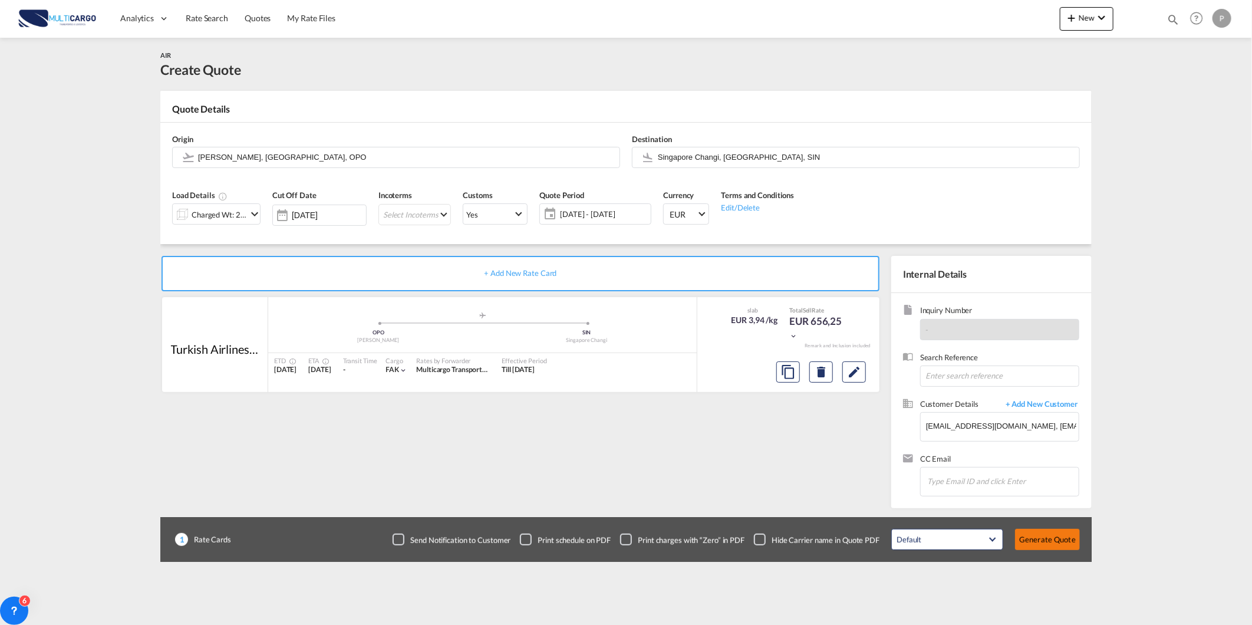
click at [1063, 545] on button "Generate Quote" at bounding box center [1047, 539] width 65 height 21
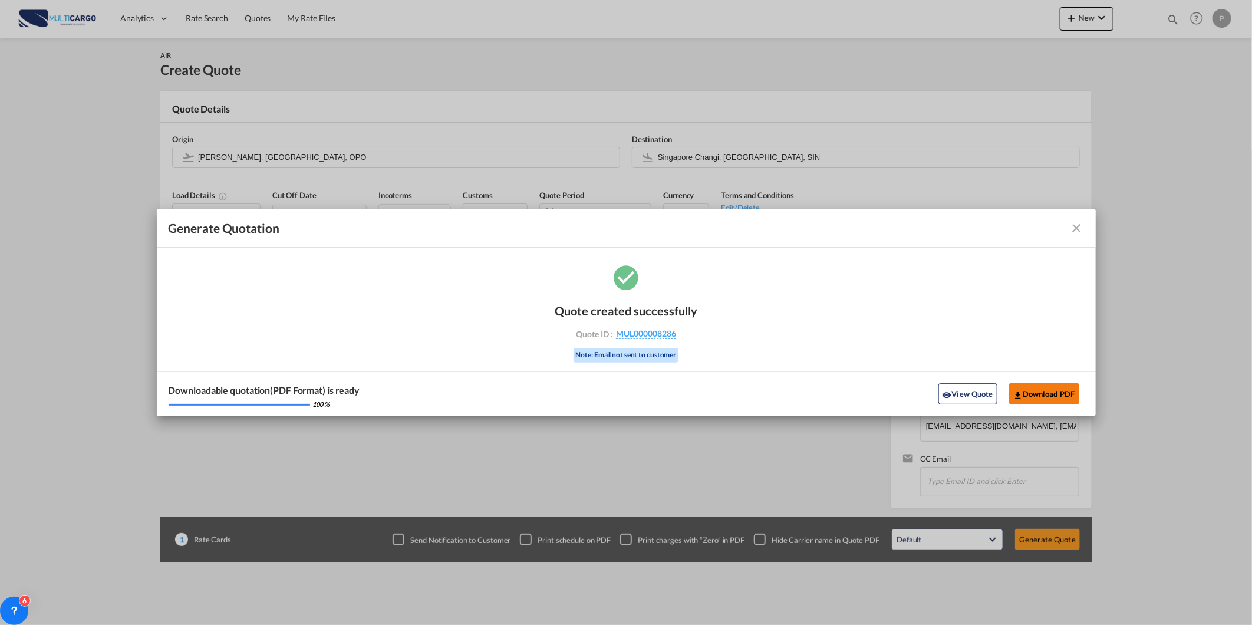
click at [1021, 393] on md-icon "icon-download" at bounding box center [1018, 394] width 9 height 9
